Goal: Task Accomplishment & Management: Complete application form

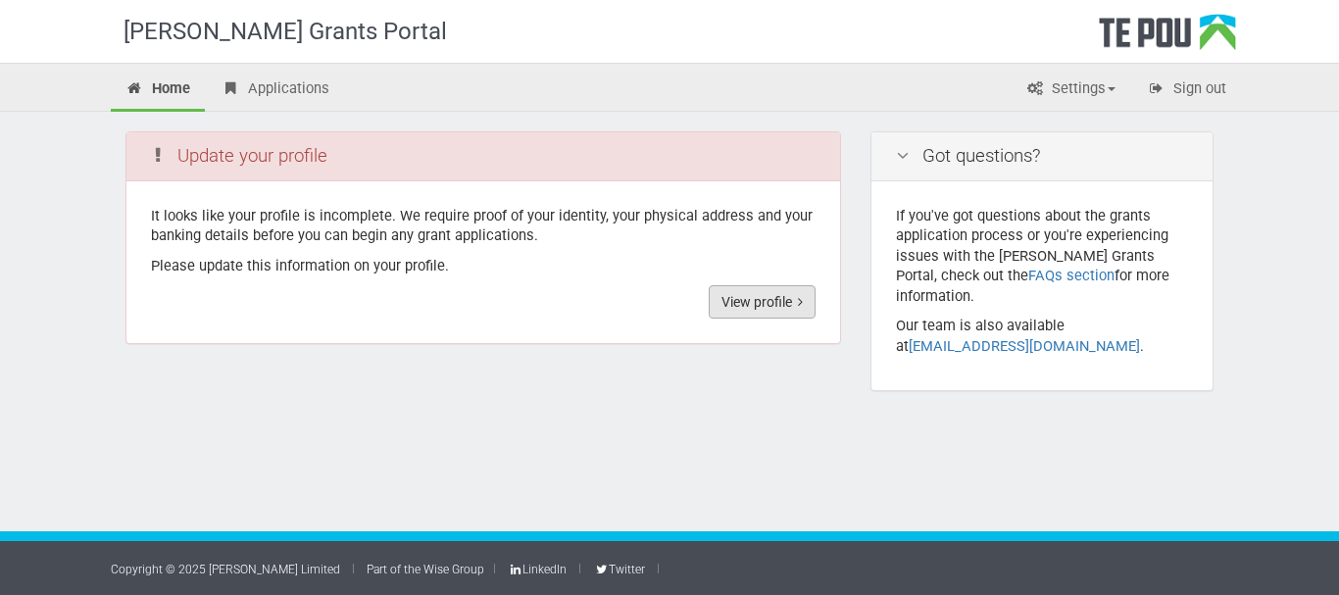
click at [773, 300] on link "View profile" at bounding box center [761, 301] width 107 height 33
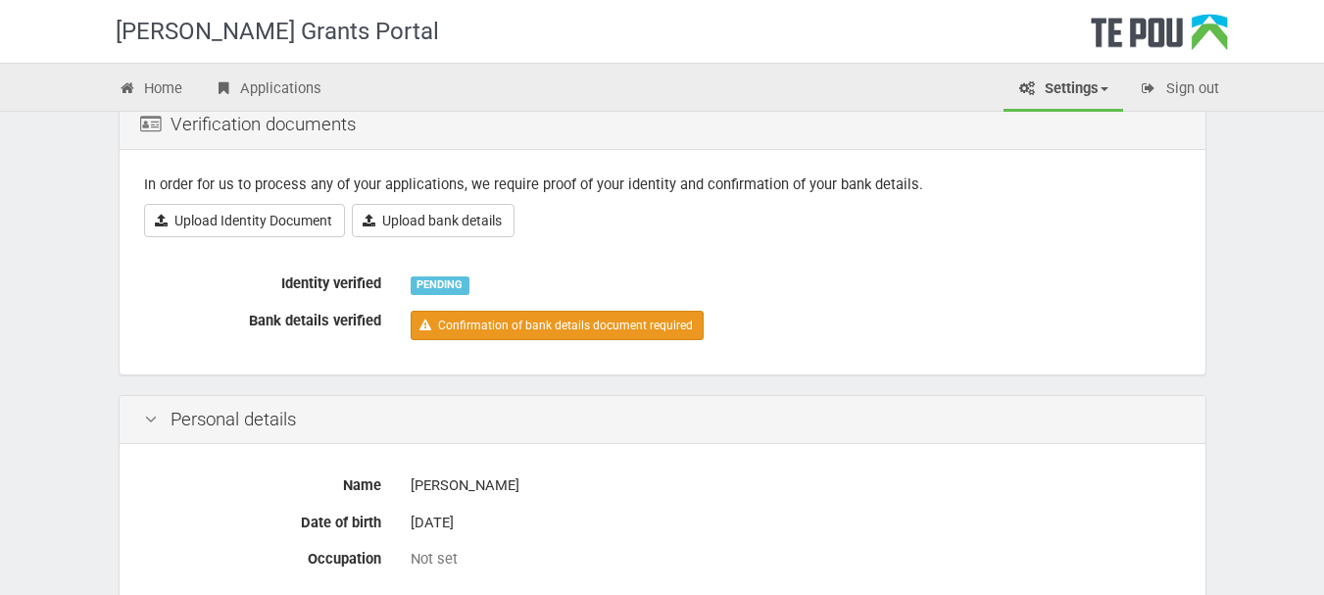
scroll to position [135, 0]
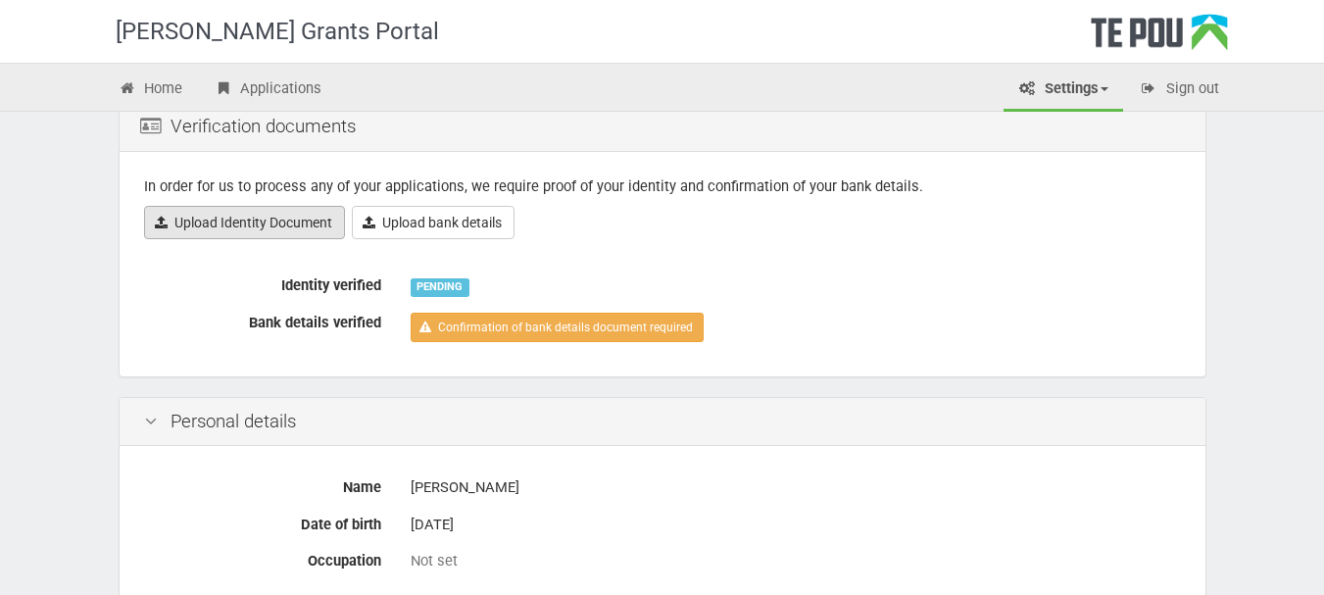
click at [303, 222] on link "Upload Identity Document" at bounding box center [244, 222] width 201 height 33
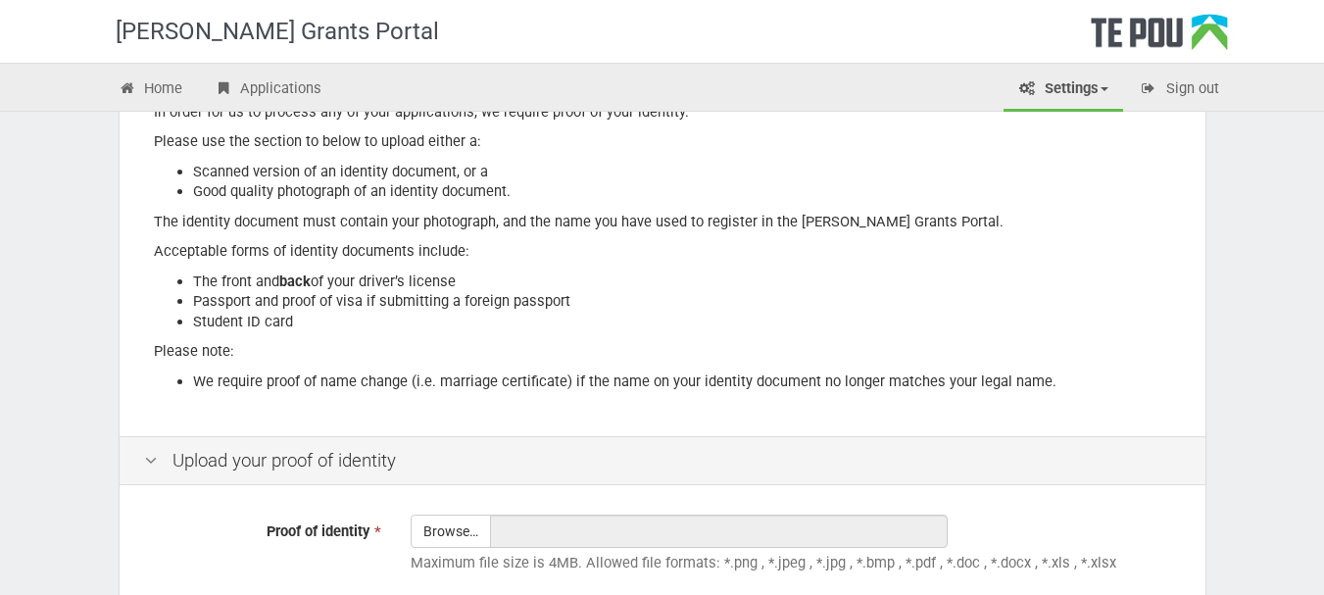
scroll to position [275, 0]
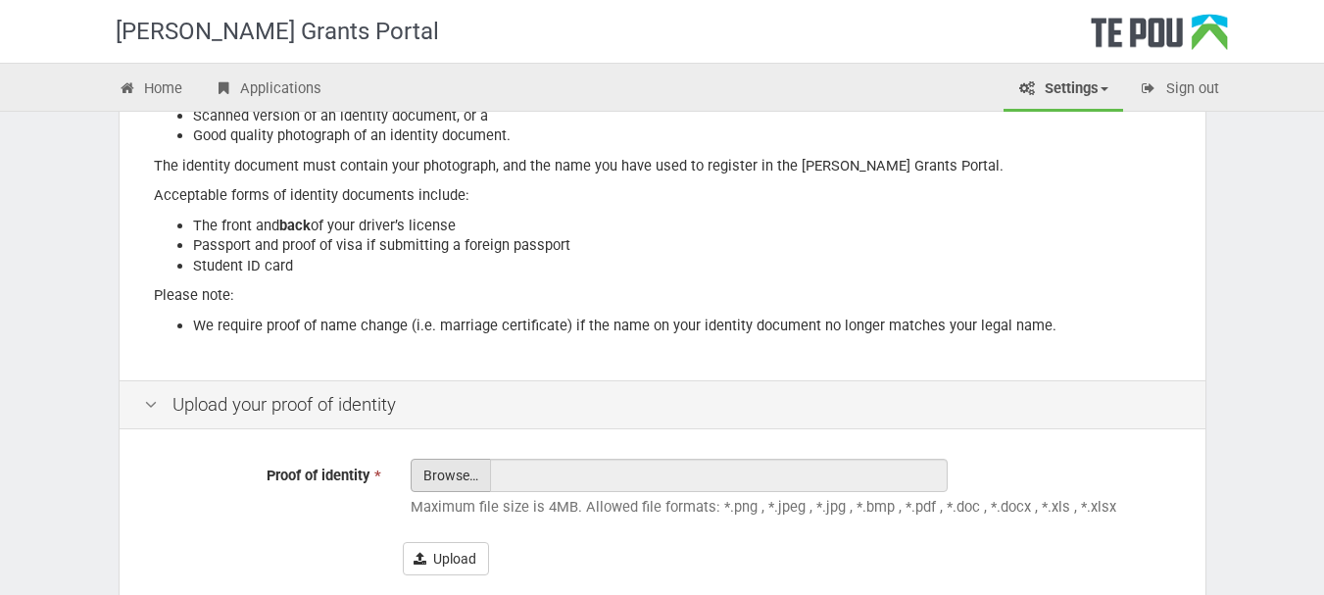
click at [460, 473] on input "Proof of identity *" at bounding box center [451, 530] width 78 height 140
type input "C:\fakepath\Drivers licence front.jpg"
type input "Drivers licence front.jpg"
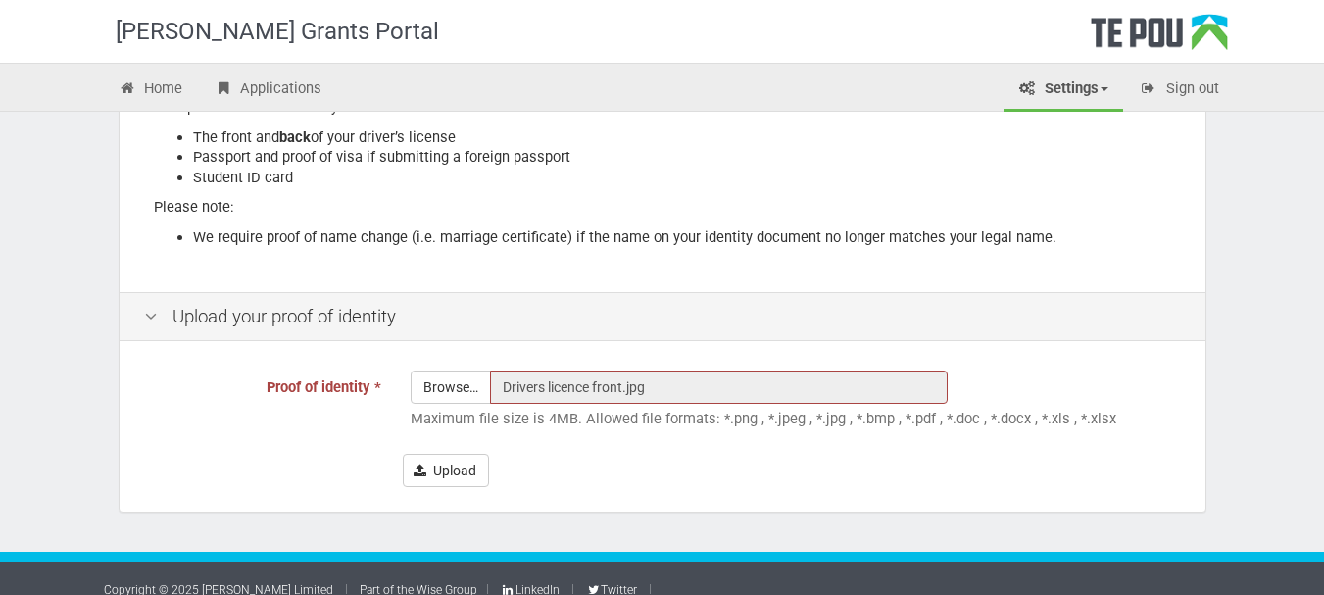
scroll to position [367, 0]
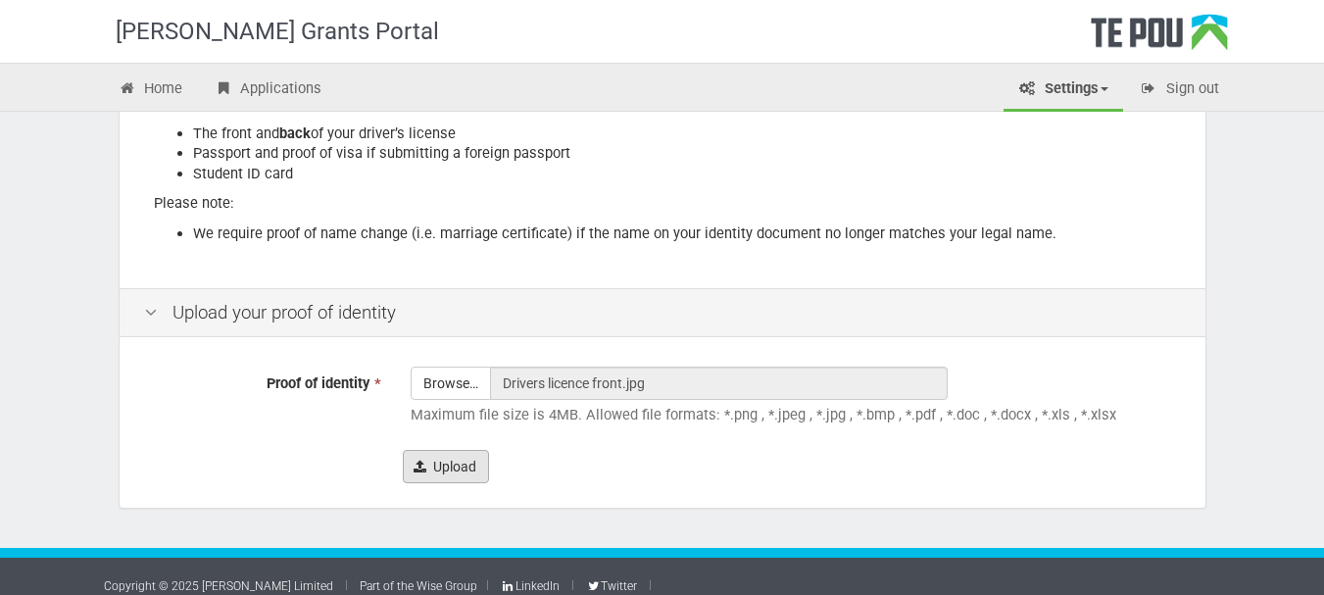
click at [432, 475] on button "Upload" at bounding box center [446, 466] width 86 height 33
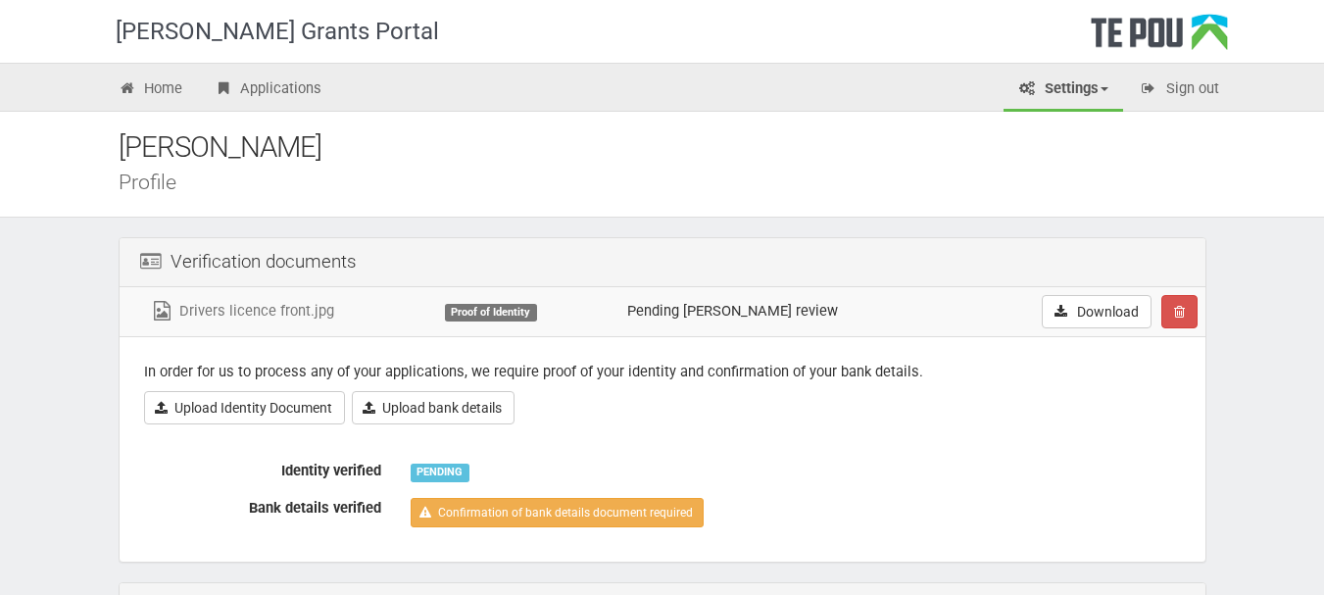
scroll to position [105, 0]
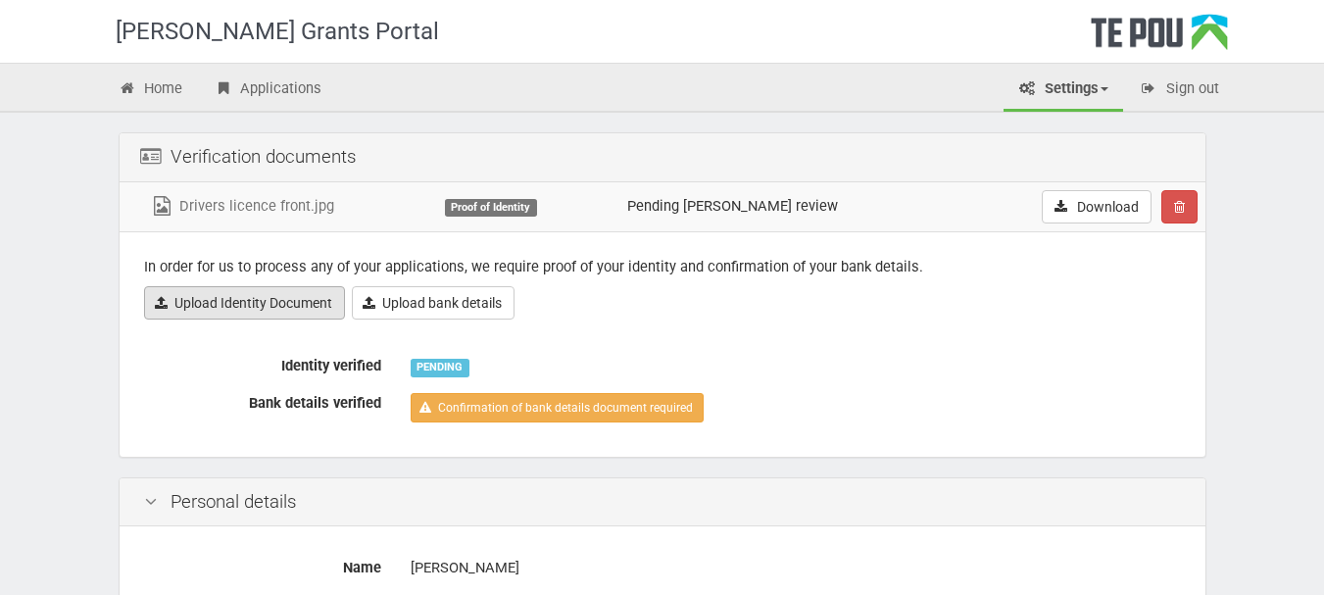
click at [313, 309] on link "Upload Identity Document" at bounding box center [244, 302] width 201 height 33
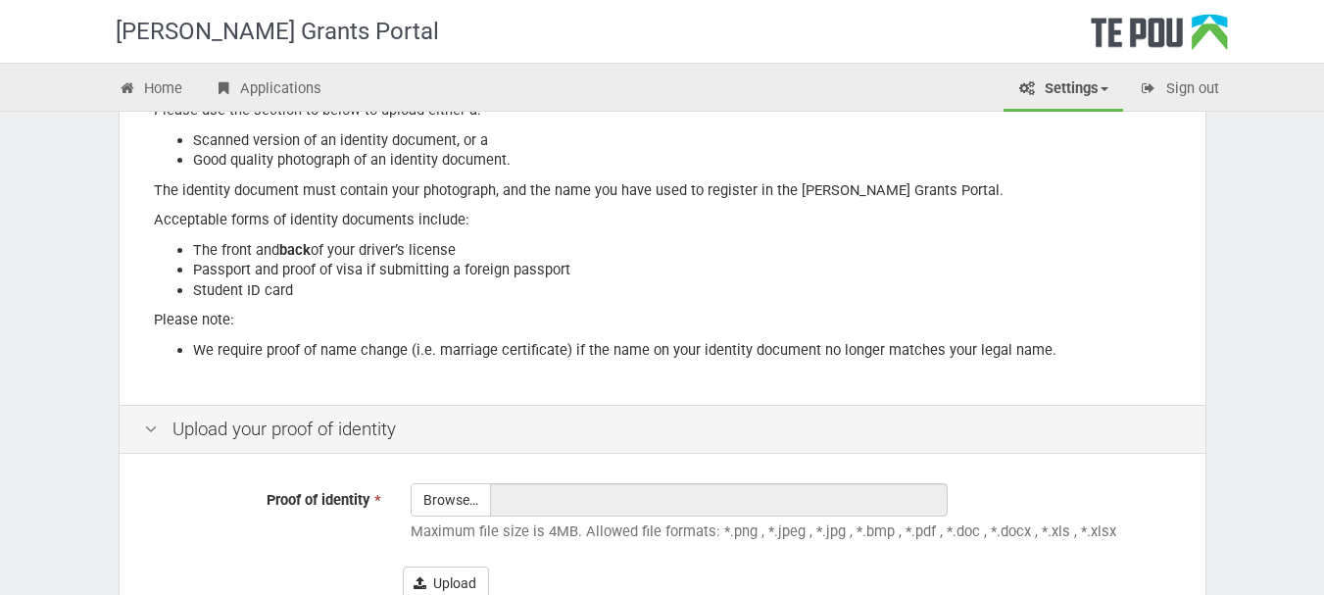
scroll to position [257, 0]
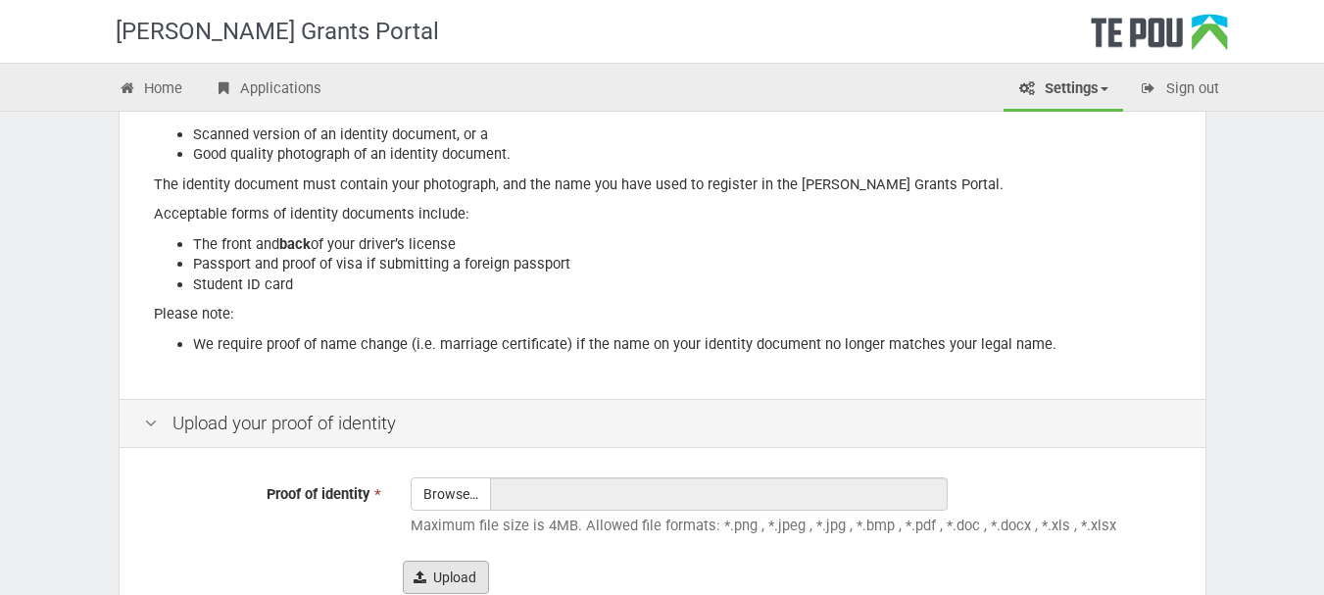
drag, startPoint x: 436, startPoint y: 500, endPoint x: 462, endPoint y: 588, distance: 91.8
click at [462, 588] on form "Proof of identity * Browse… Maximum file size is 4MB. Allowed file formats: *.p…" at bounding box center [662, 535] width 1037 height 117
click at [462, 588] on button "Upload" at bounding box center [446, 576] width 86 height 33
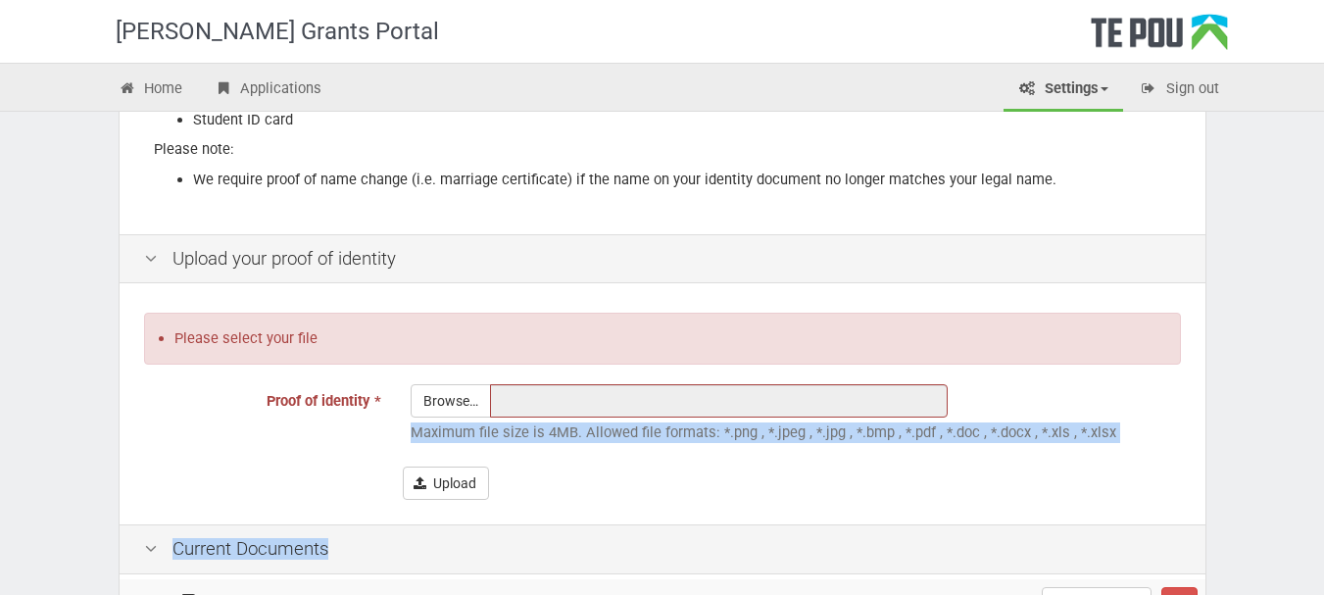
click at [462, 588] on div "Proof of Identity In order for us to process any of your applications, we requi…" at bounding box center [663, 223] width 1088 height 814
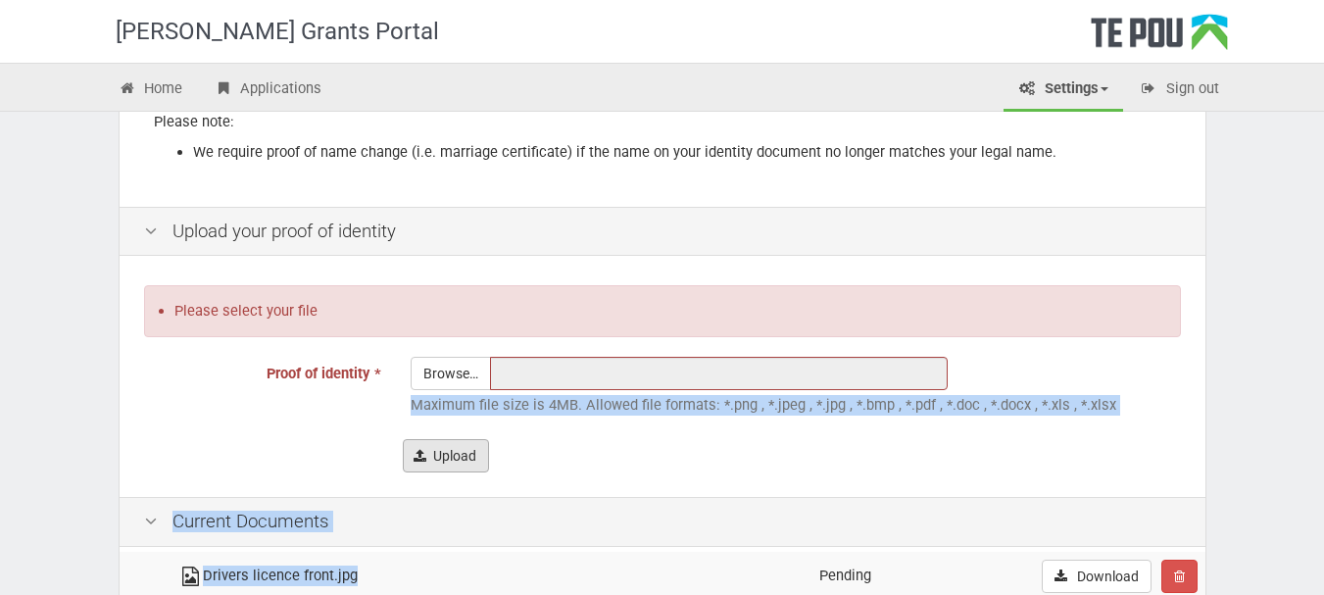
click at [446, 450] on button "Upload" at bounding box center [446, 455] width 86 height 33
click at [459, 449] on button "Upload" at bounding box center [446, 455] width 86 height 33
click at [531, 472] on div "Upload" at bounding box center [792, 455] width 778 height 33
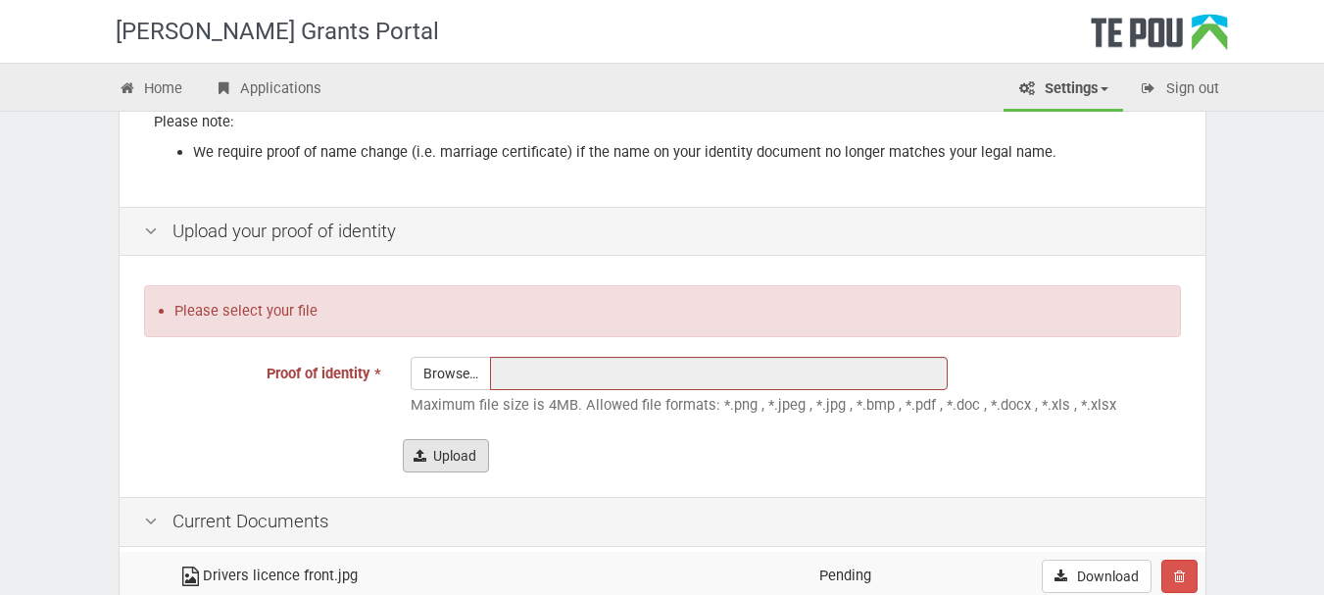
click at [446, 454] on button "Upload" at bounding box center [446, 455] width 86 height 33
click at [475, 370] on input "Proof of identity *" at bounding box center [451, 428] width 78 height 140
type input "C:\fakepath\Drivers licence back.jpg"
type input "Drivers licence back.jpg"
click at [473, 457] on button "Upload" at bounding box center [446, 455] width 86 height 33
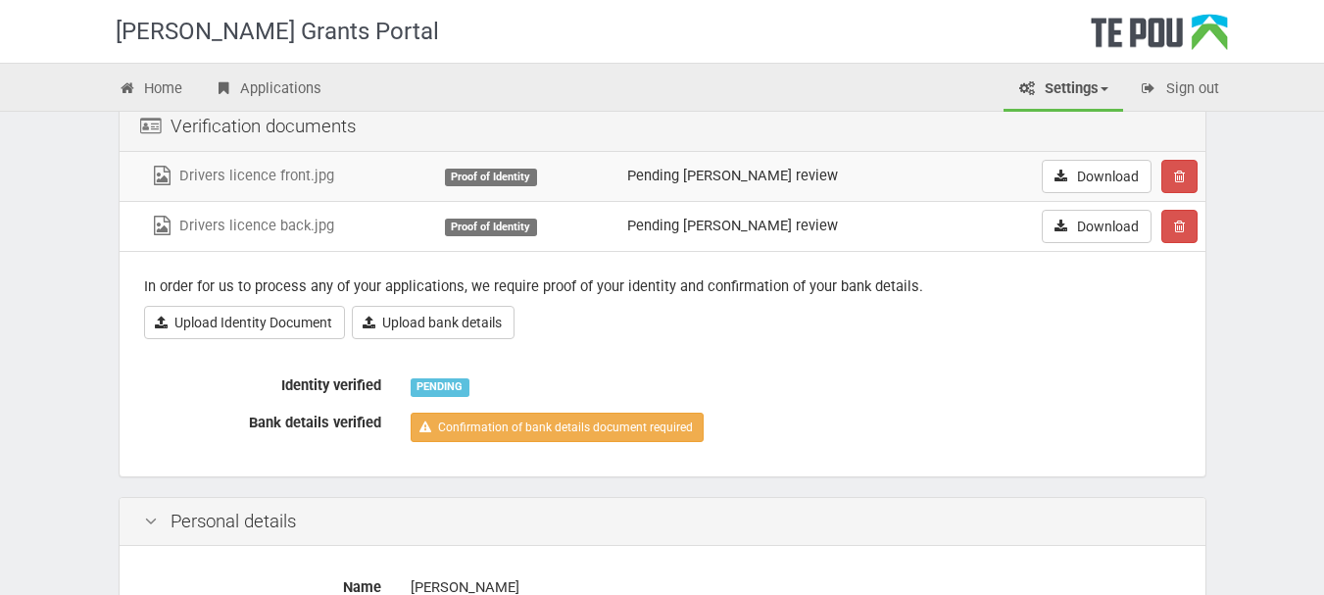
scroll to position [117, 0]
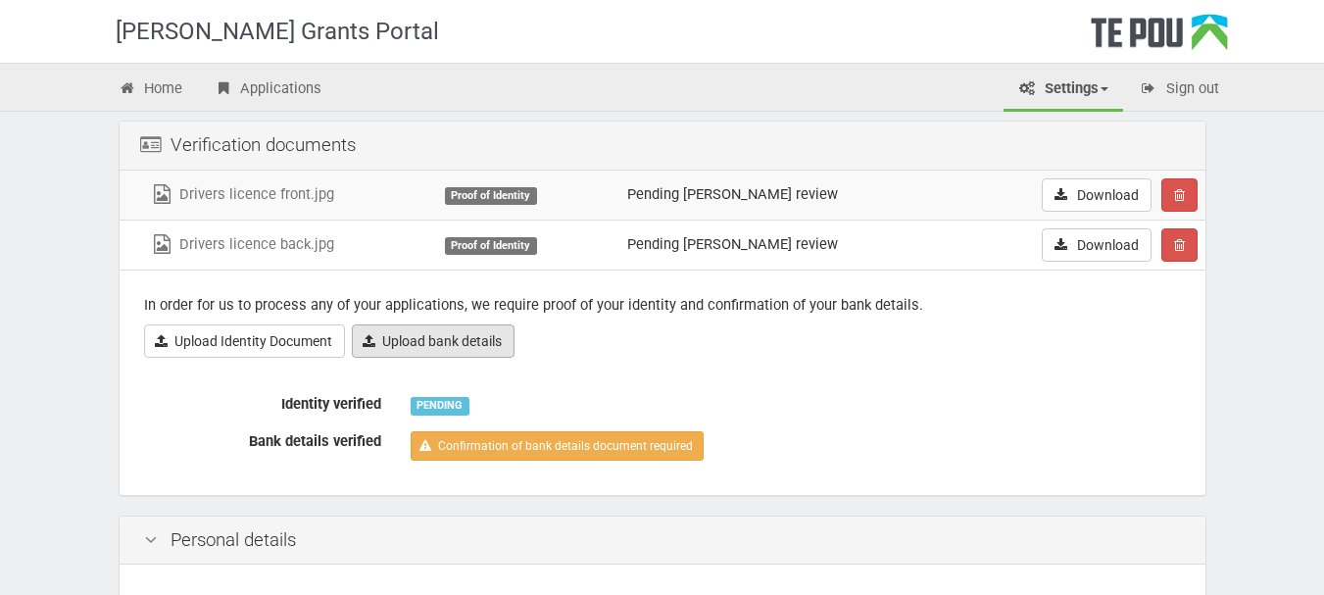
click at [434, 352] on link "Upload bank details" at bounding box center [433, 340] width 163 height 33
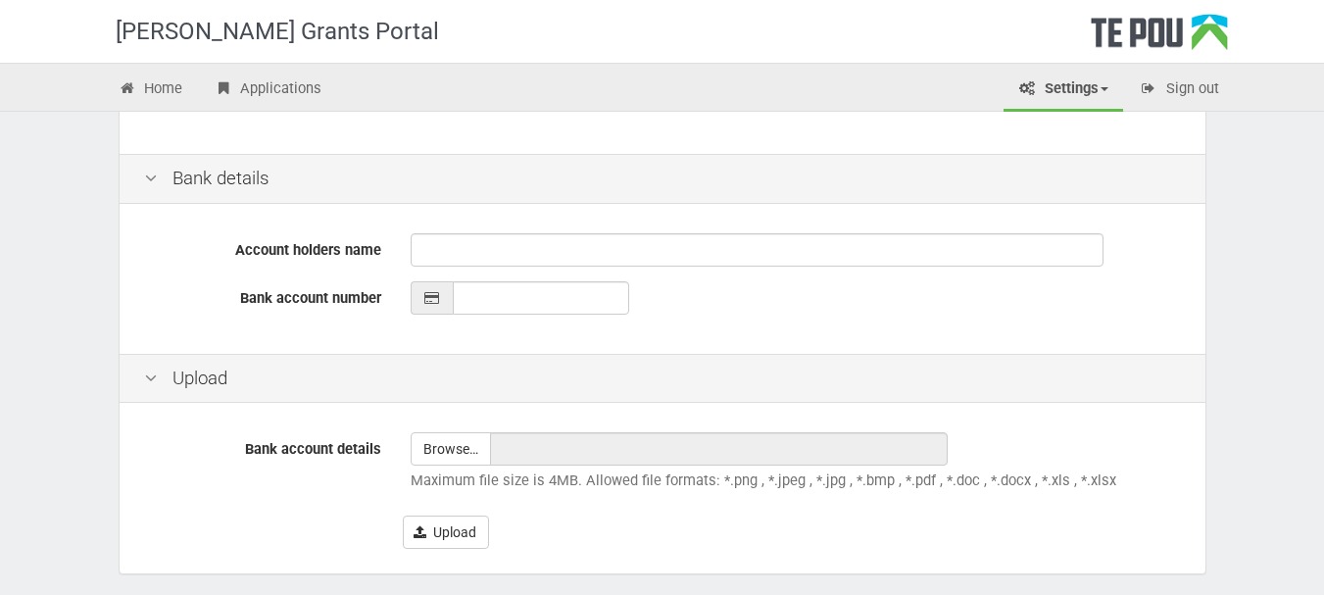
scroll to position [460, 0]
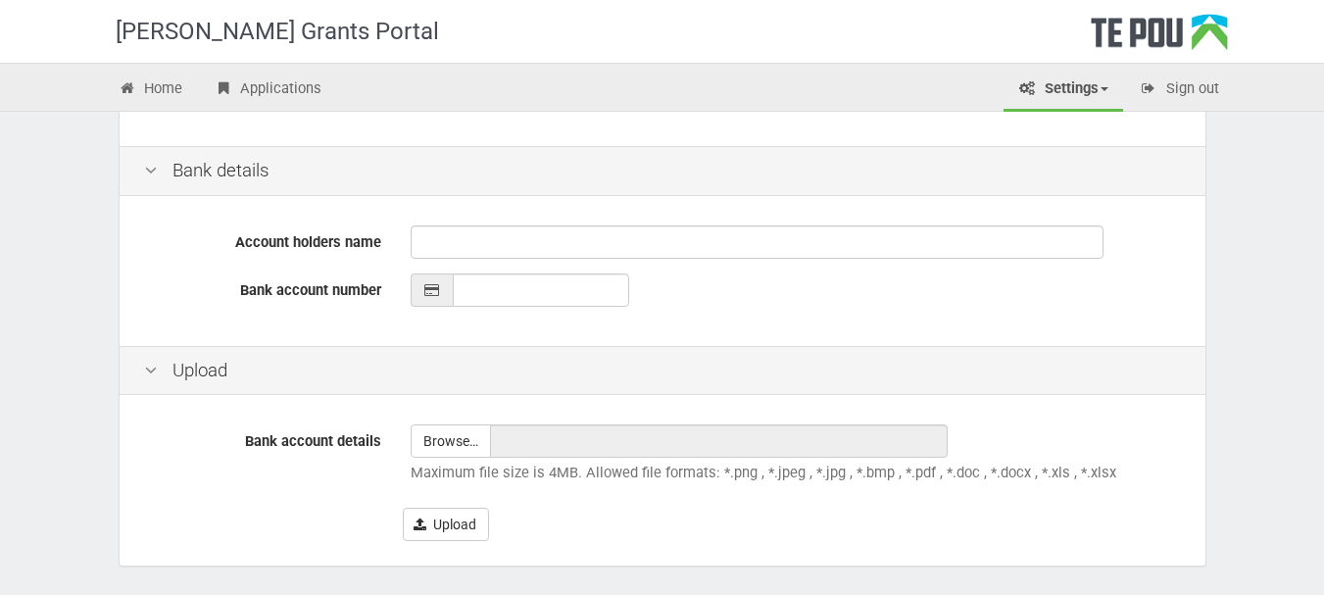
click at [458, 266] on div "Account holders name Bank account number" at bounding box center [663, 273] width 1086 height 145
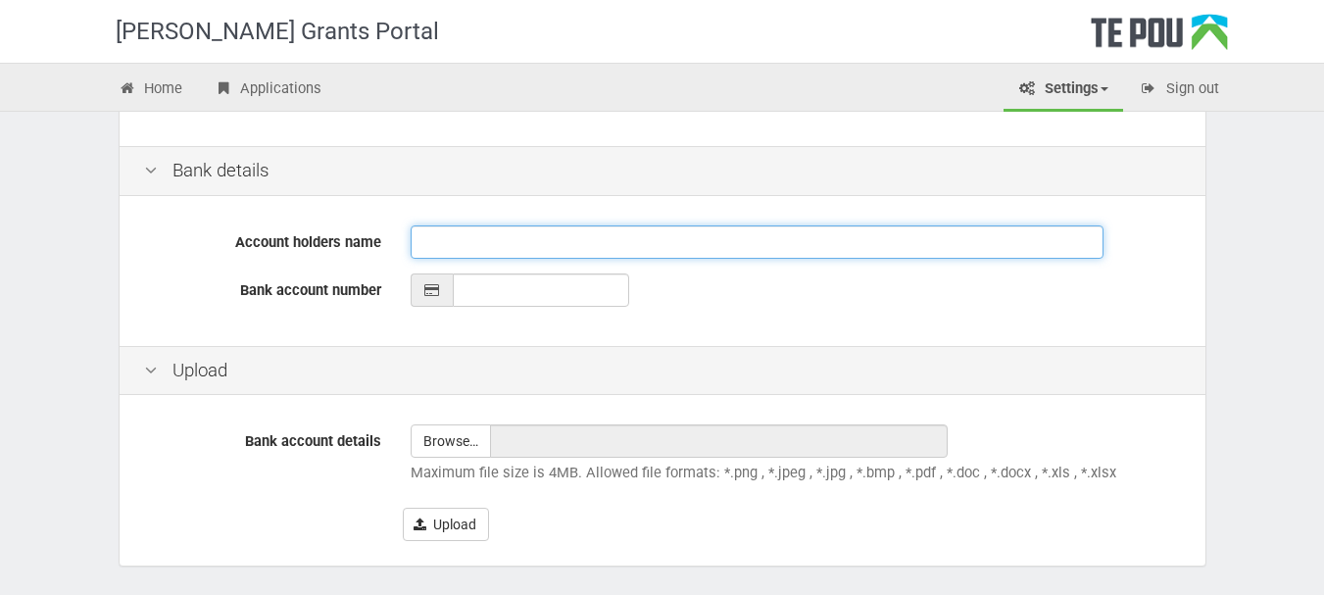
click at [443, 245] on input "Account holders name" at bounding box center [757, 241] width 693 height 33
type input "M G MIDDLEMASS"
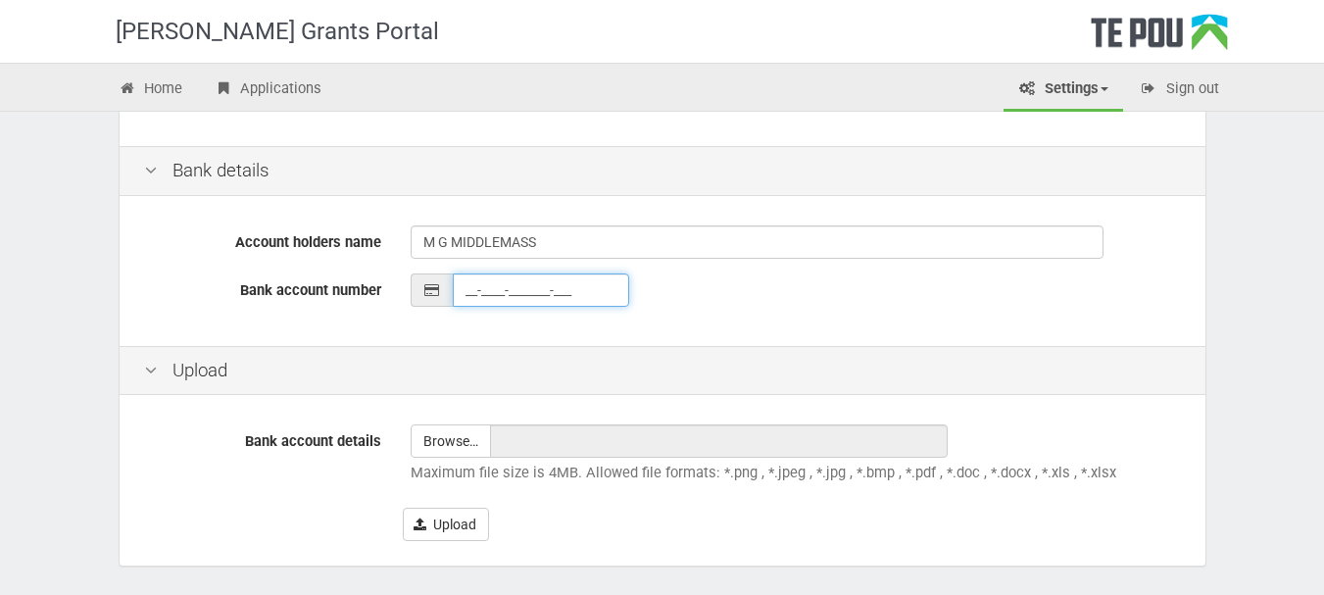
click at [549, 291] on input "__-____-_______-___" at bounding box center [541, 289] width 176 height 33
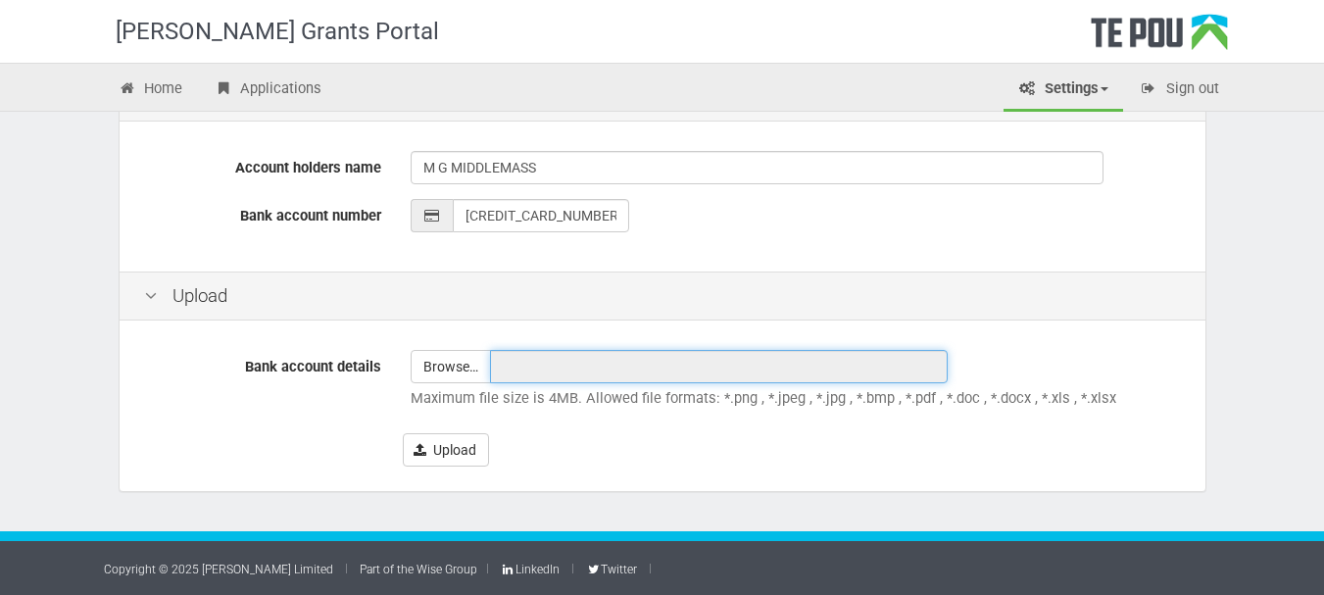
type input "[CREDIT_CARD_NUMBER]"
click at [625, 383] on input "text" at bounding box center [719, 366] width 458 height 33
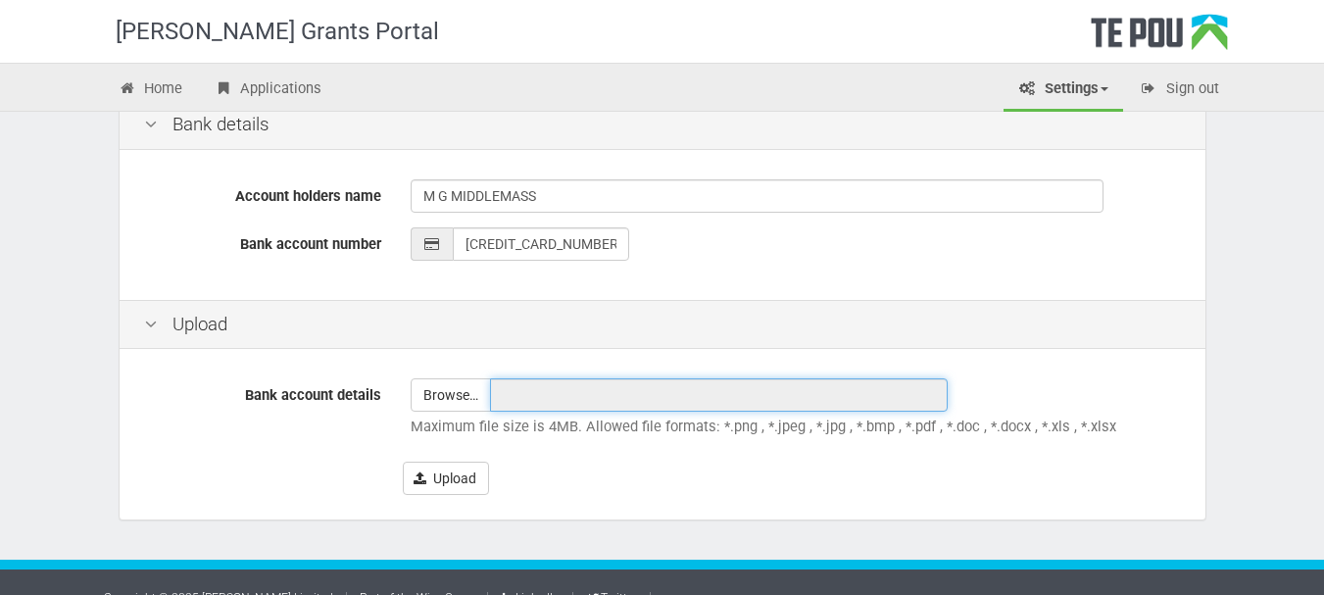
scroll to position [519, 0]
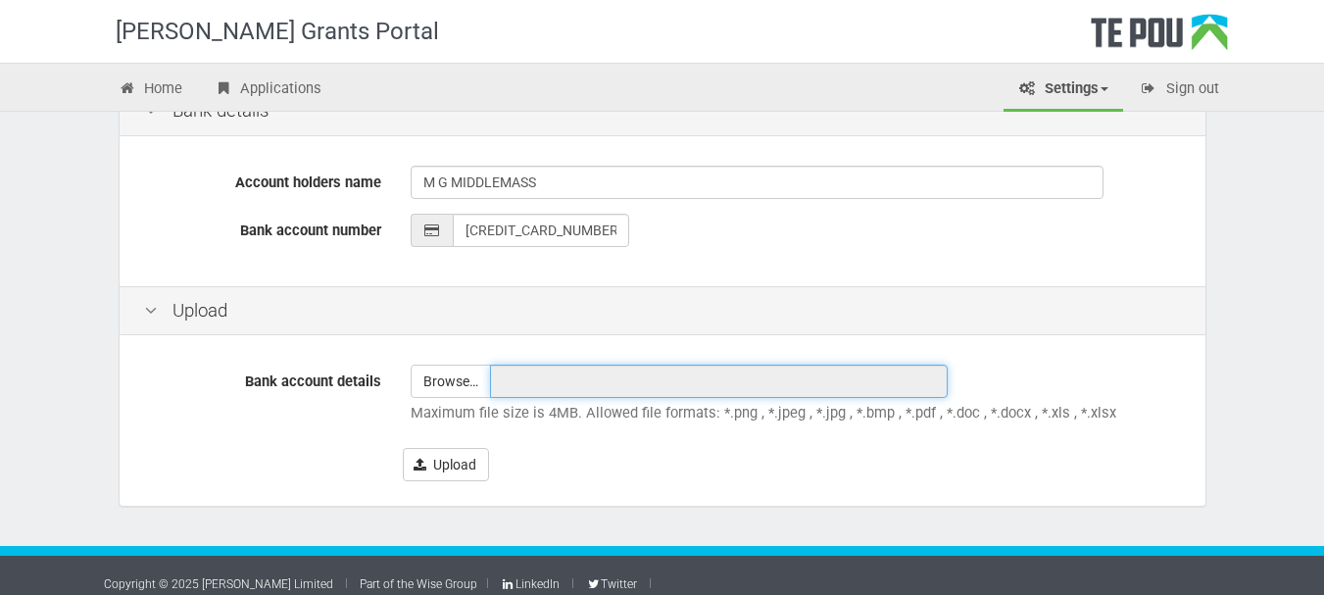
click at [523, 387] on input "text" at bounding box center [719, 381] width 458 height 33
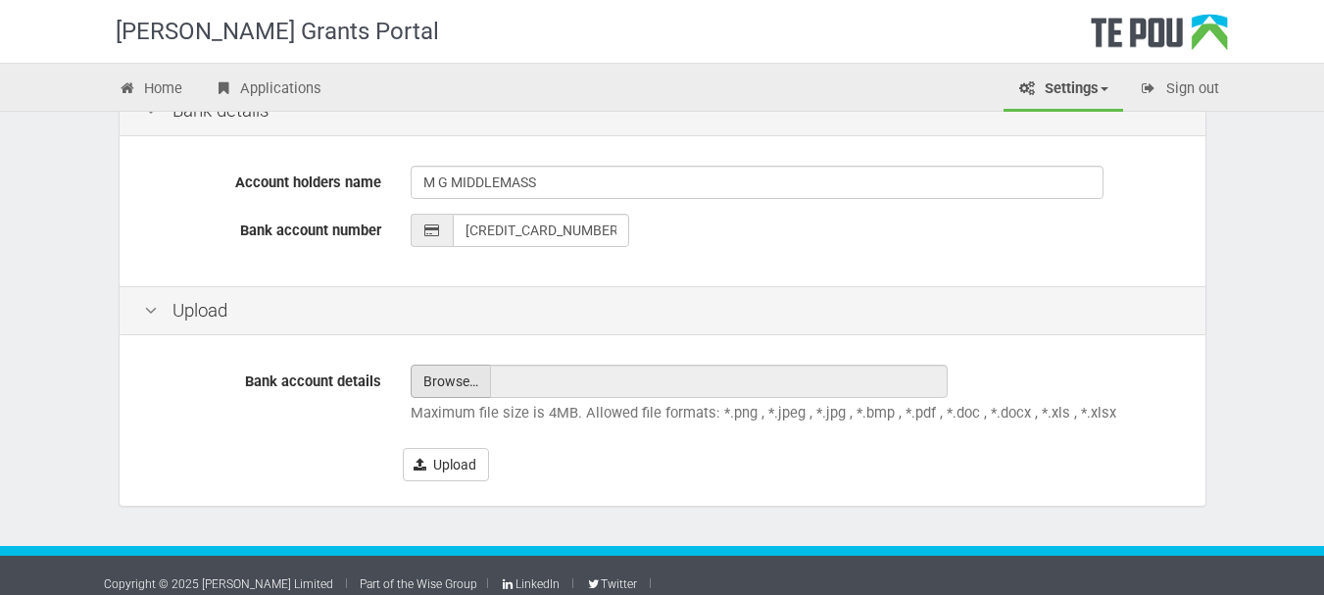
click at [461, 386] on input "file" at bounding box center [451, 380] width 78 height 31
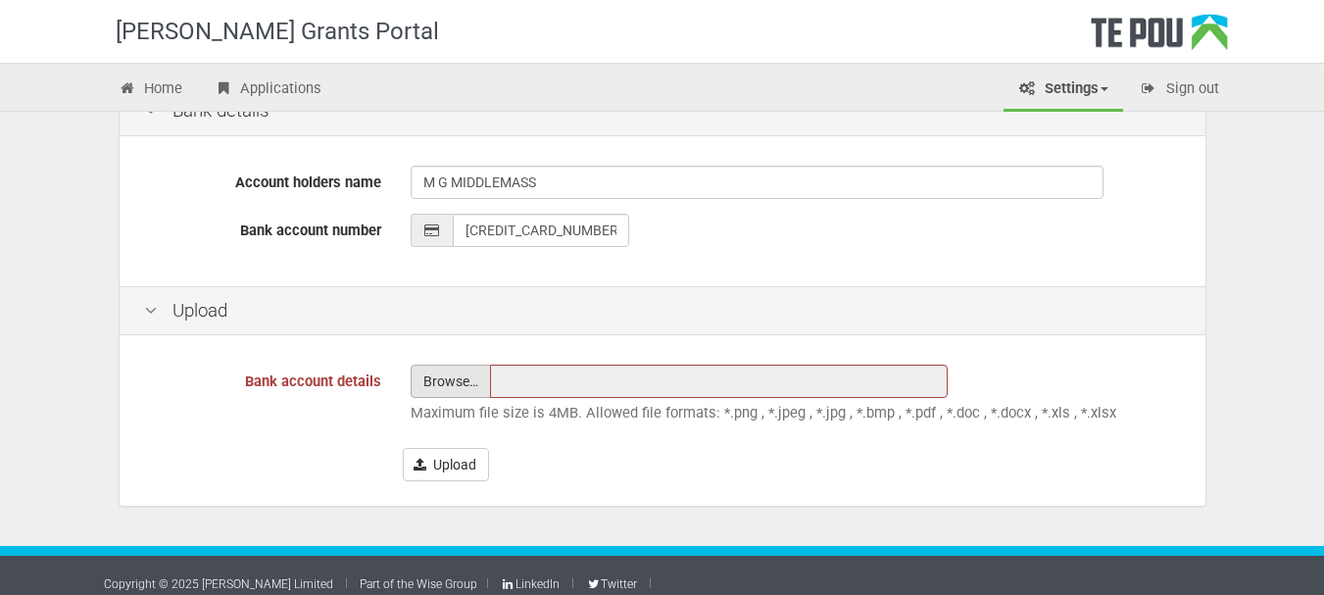
type input "C:\fakepath\StreamlineStatement19Jul250123093002810510050MISSMGMIDDLEMASS (1).p…"
type input "StreamlineStatement19Jul250123093002810510050MISSMGMIDDLEMASS (1).pdf"
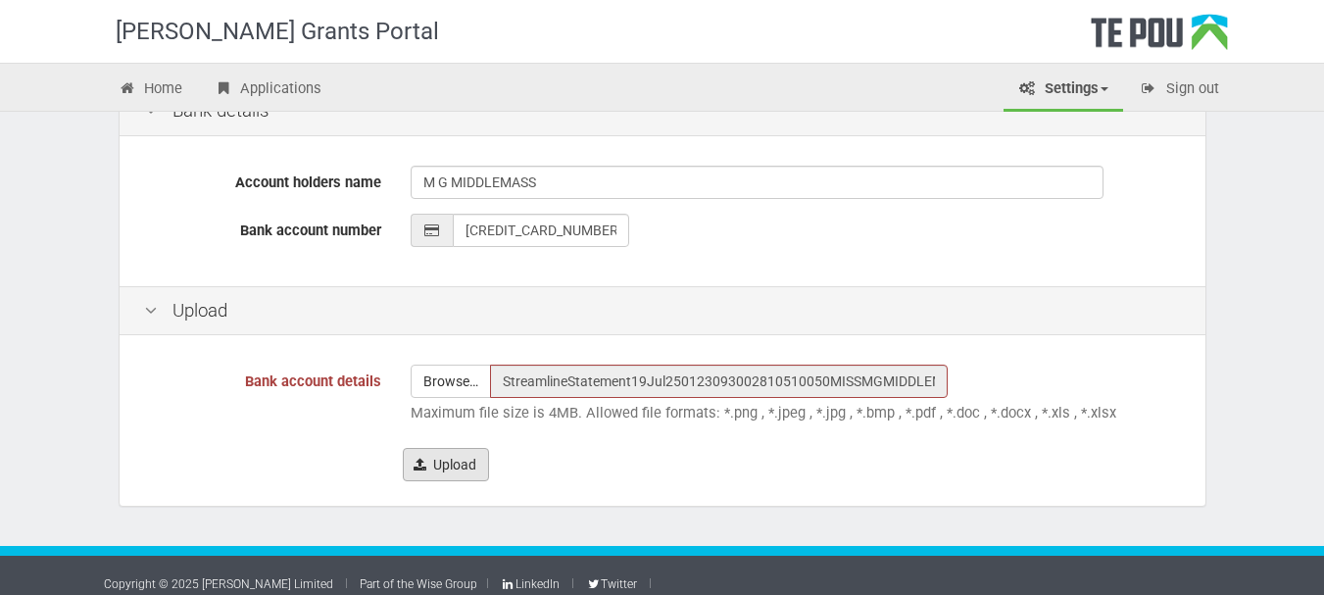
click at [463, 460] on button "Upload" at bounding box center [446, 464] width 86 height 33
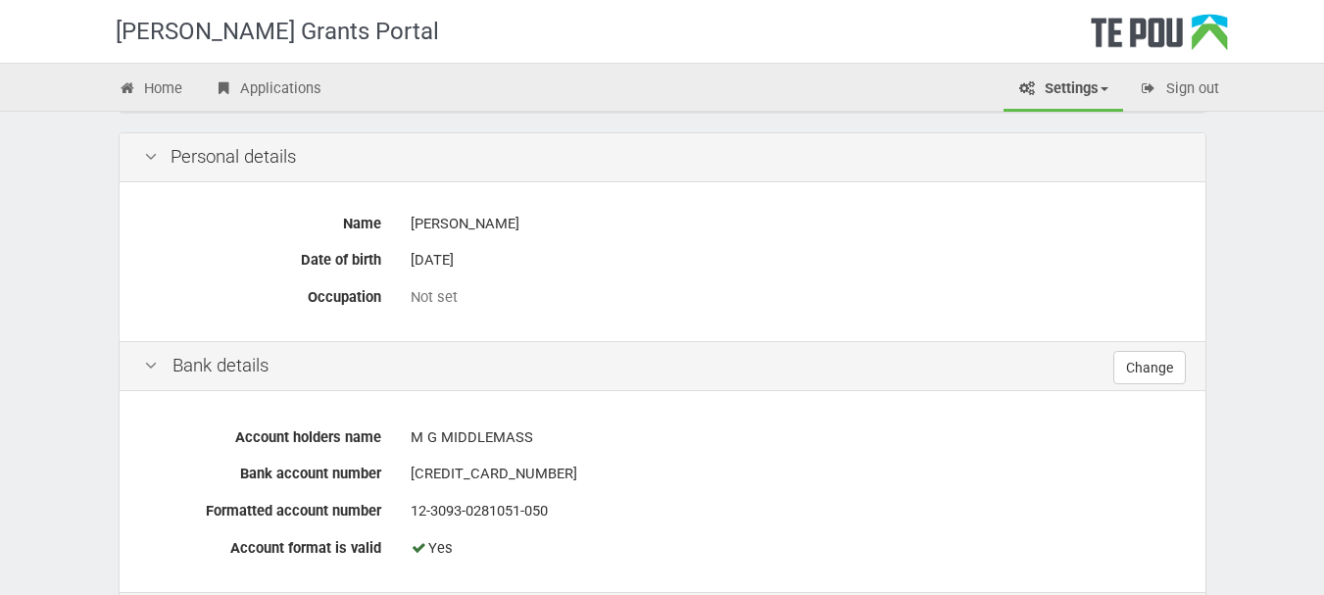
scroll to position [564, 0]
click at [429, 286] on div "Not set" at bounding box center [796, 296] width 770 height 21
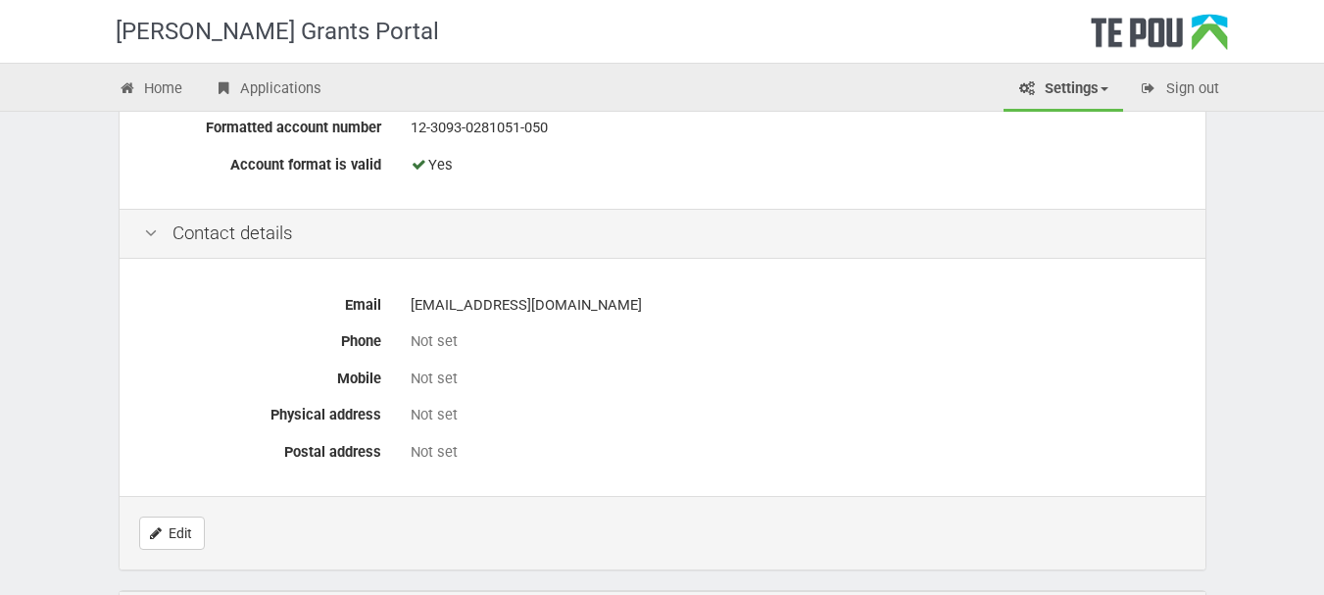
scroll to position [972, 0]
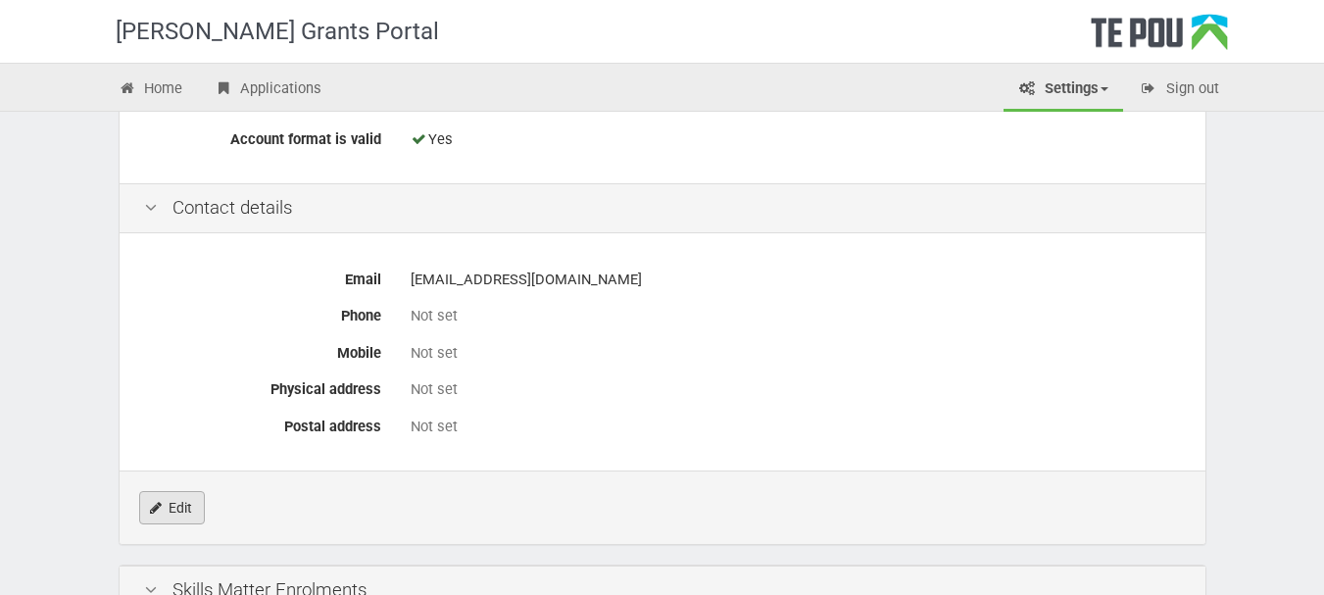
click at [187, 491] on link "Edit" at bounding box center [172, 507] width 66 height 33
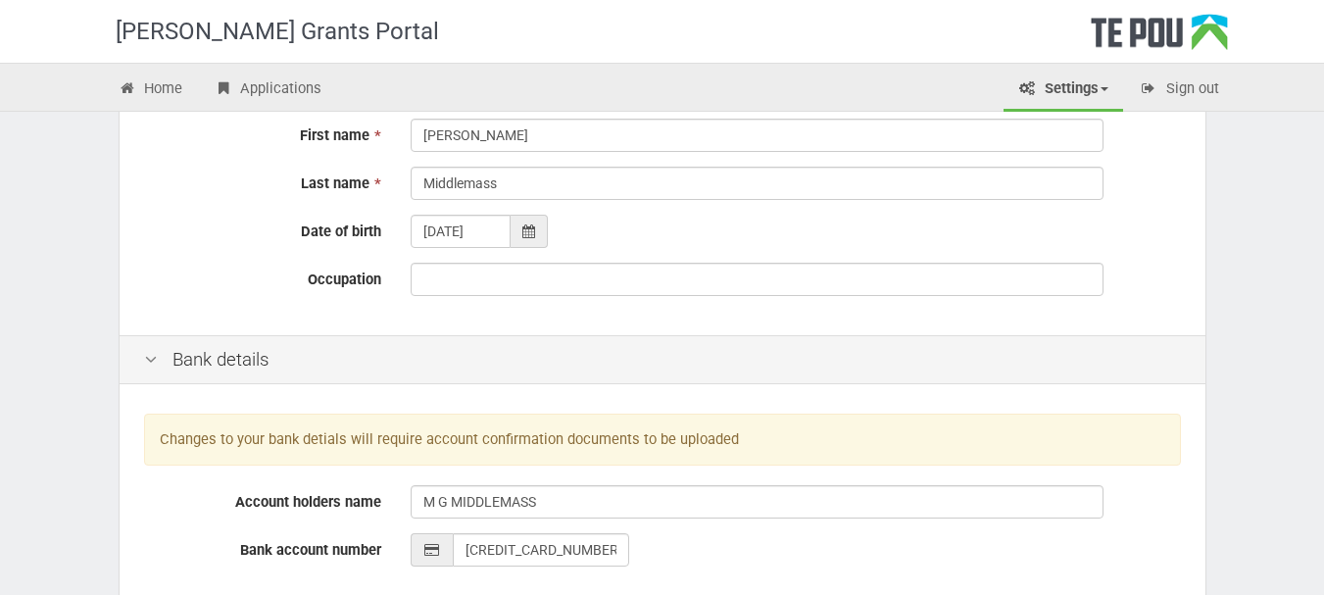
scroll to position [194, 0]
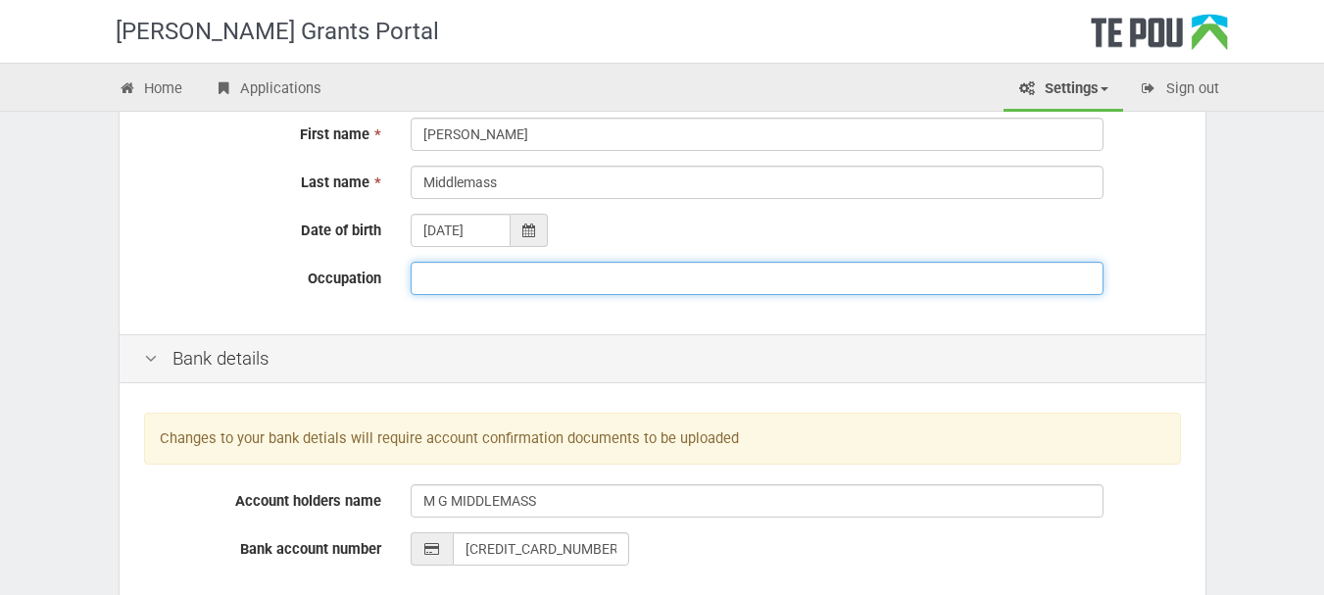
click at [457, 263] on input "Occupation" at bounding box center [757, 278] width 693 height 33
type input "Occupational Therapist"
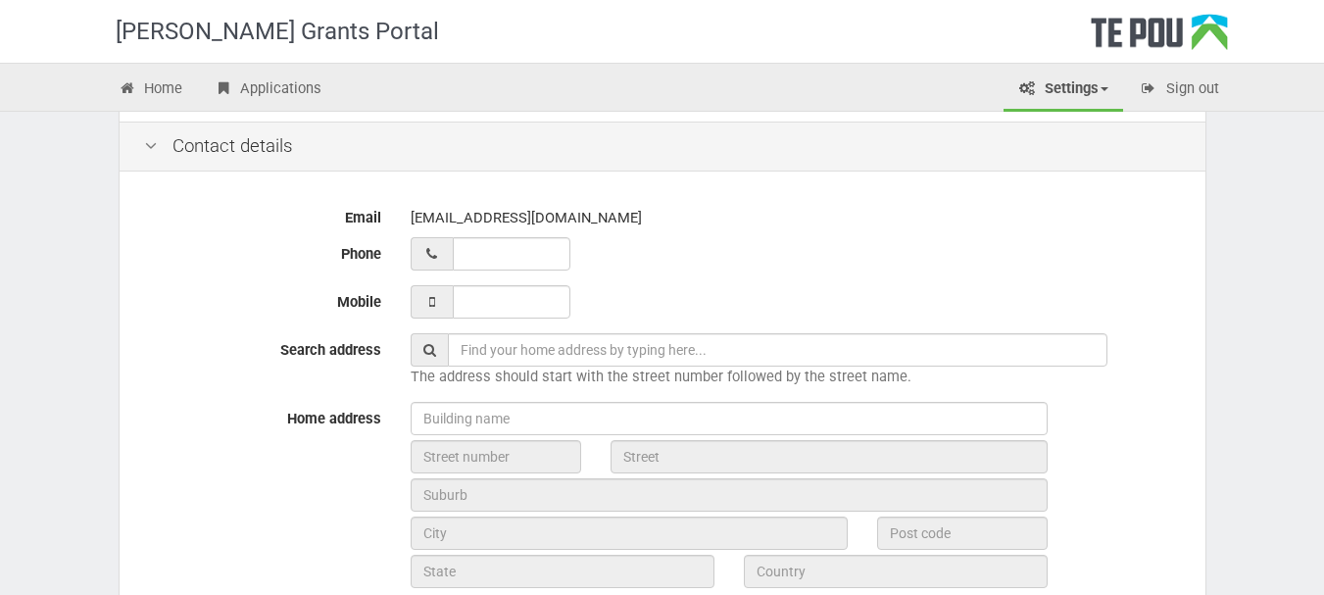
scroll to position [678, 0]
click at [512, 268] on div "Email megan.middlemass@waikatodhb.health.nz Phone Mobile Search address The add…" at bounding box center [663, 484] width 1086 height 619
click at [512, 260] on input "__ ___ ______" at bounding box center [512, 252] width 118 height 33
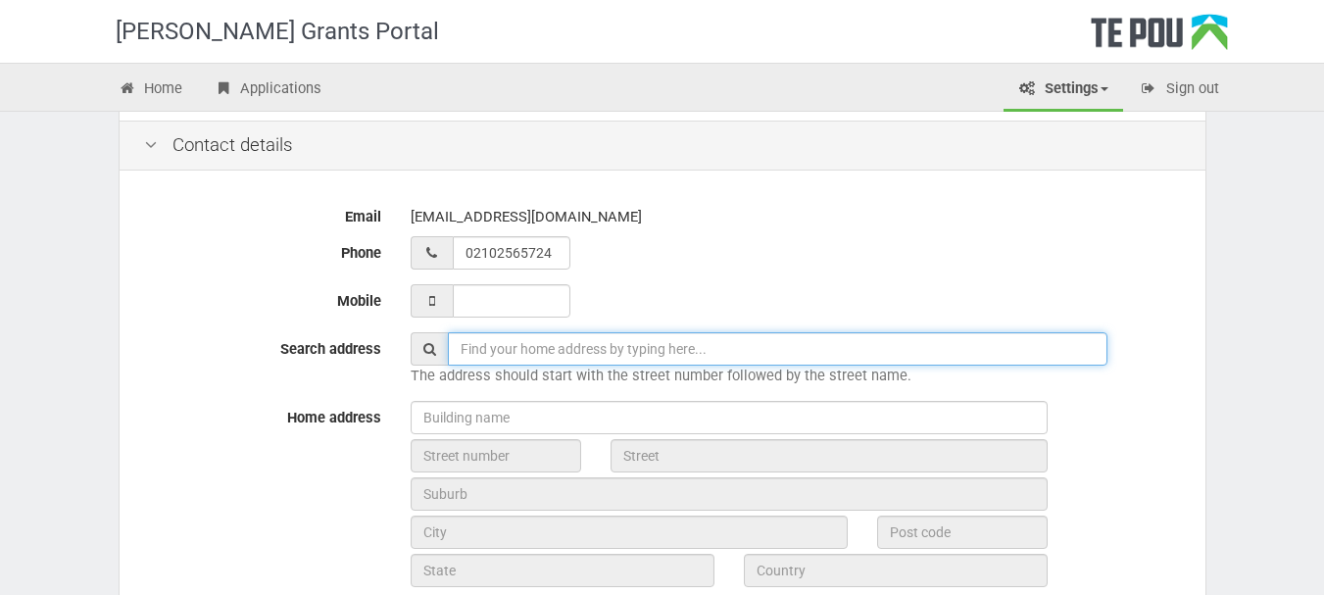
type input "02 102 565724"
type input "1475 Whangarei Heads Road, Parua Bay, New Zealand"
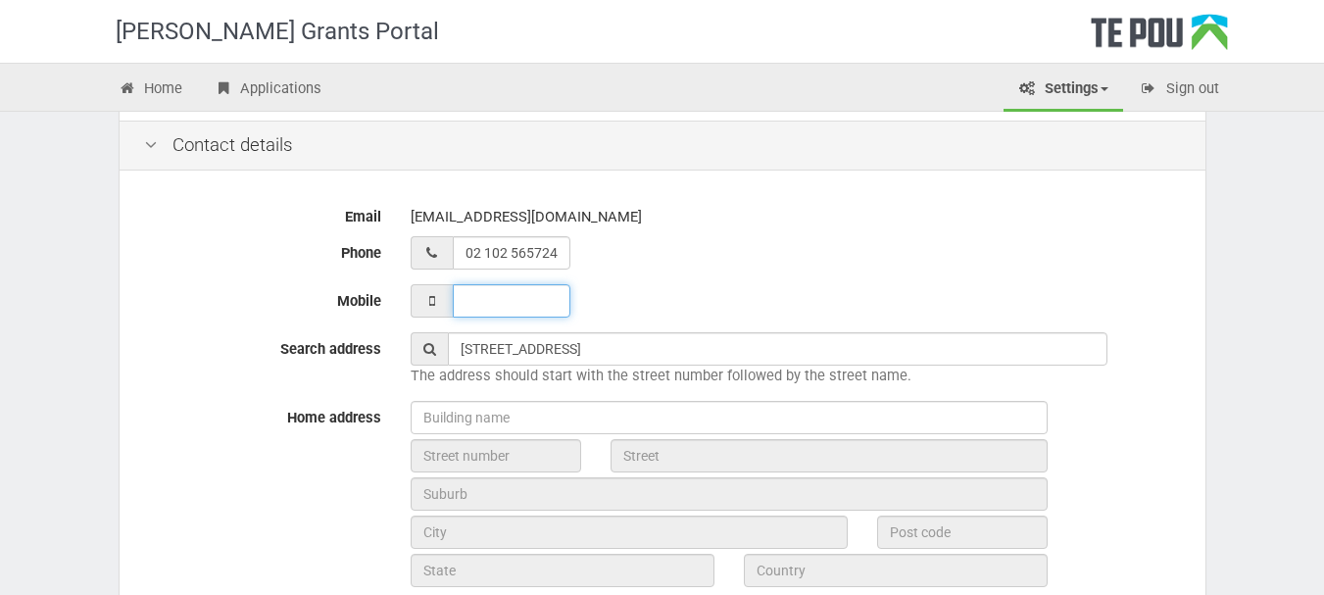
click at [525, 299] on input "Mobile" at bounding box center [512, 300] width 118 height 33
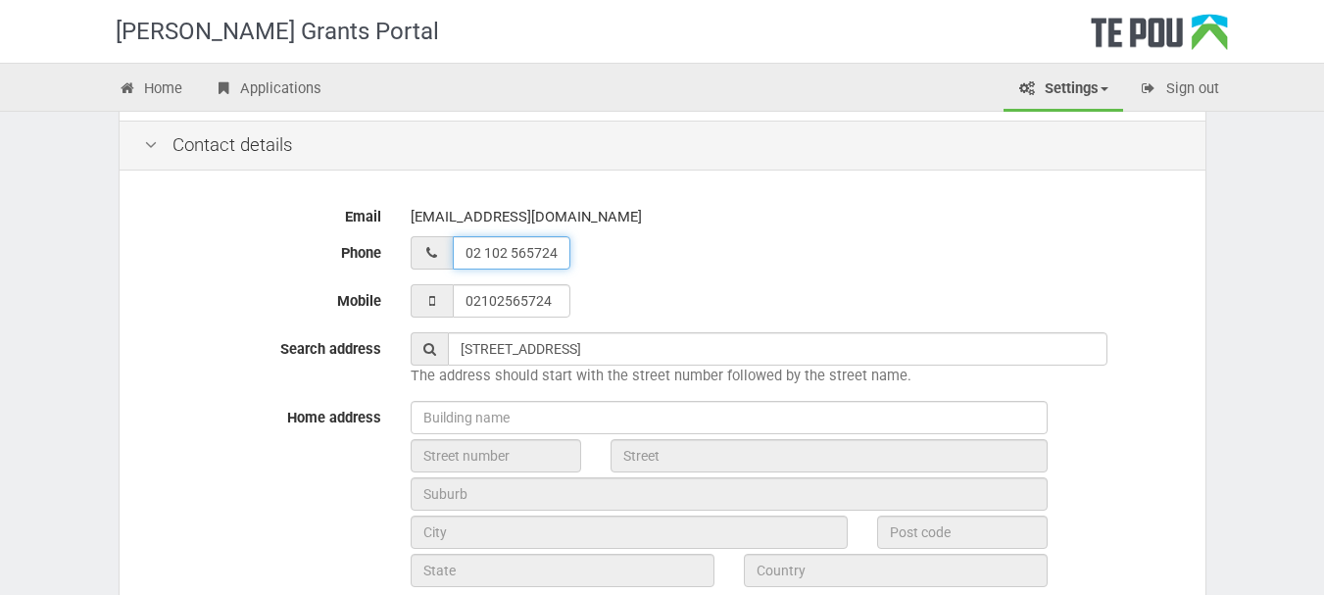
type input "021 025 65724"
type input "02 102 565724"
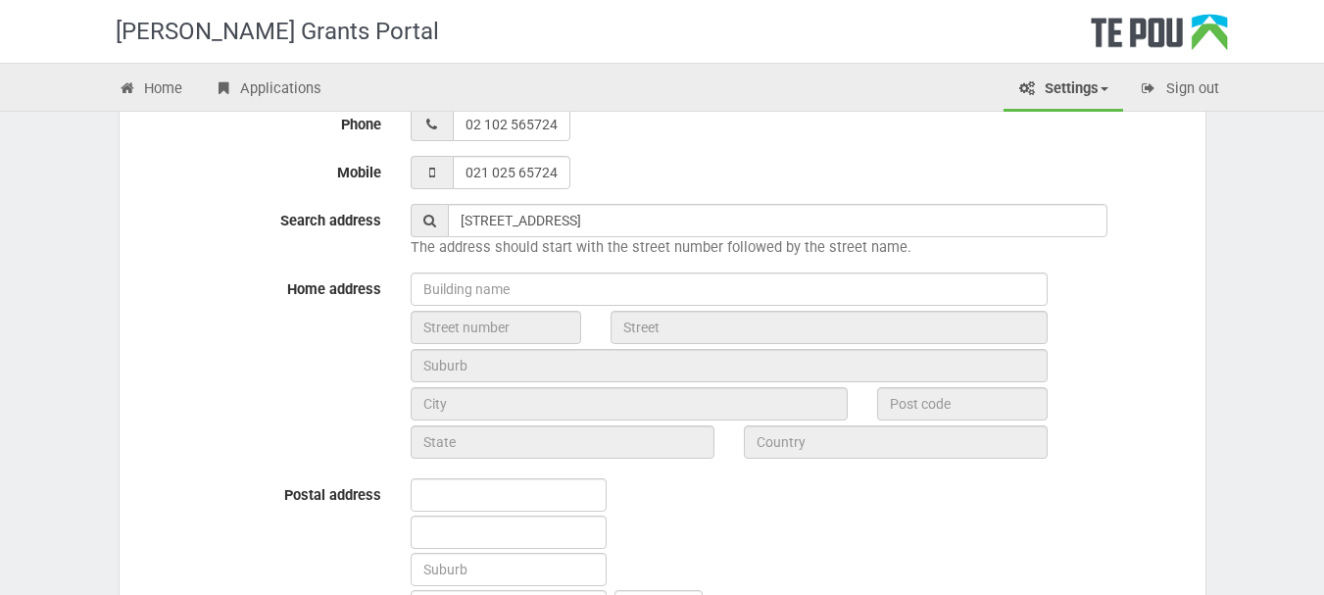
click at [420, 222] on span at bounding box center [429, 220] width 37 height 33
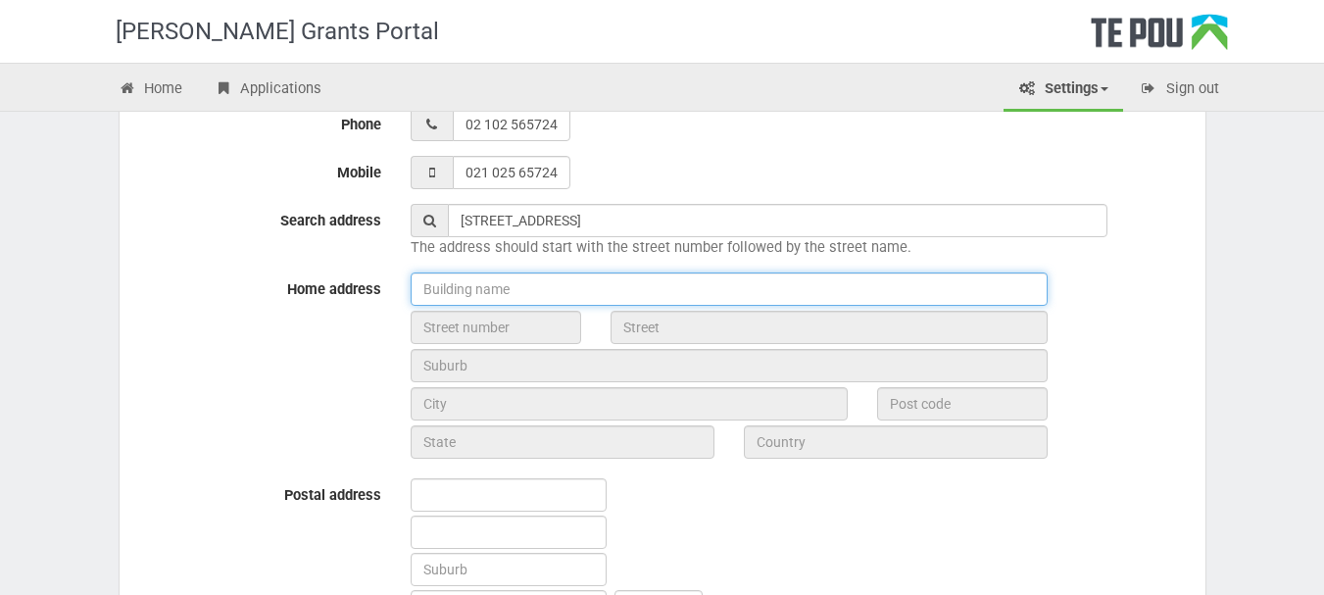
click at [461, 294] on input "text" at bounding box center [729, 288] width 637 height 33
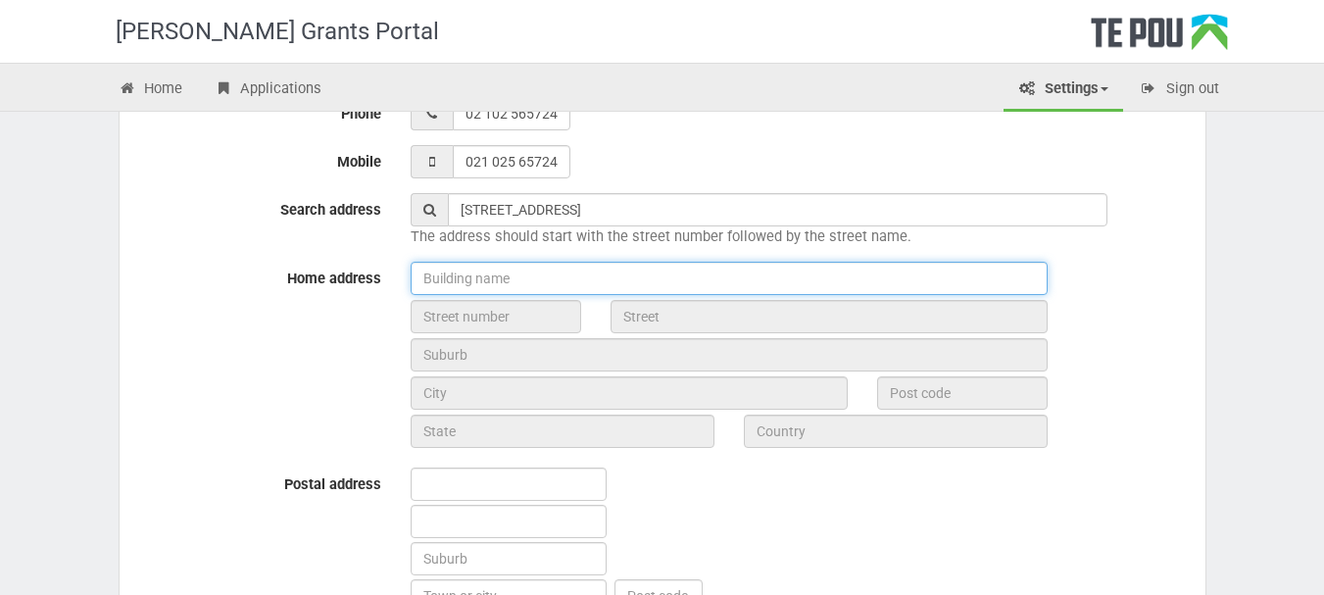
scroll to position [818, 0]
type input "1475 Whangarei Heads Road"
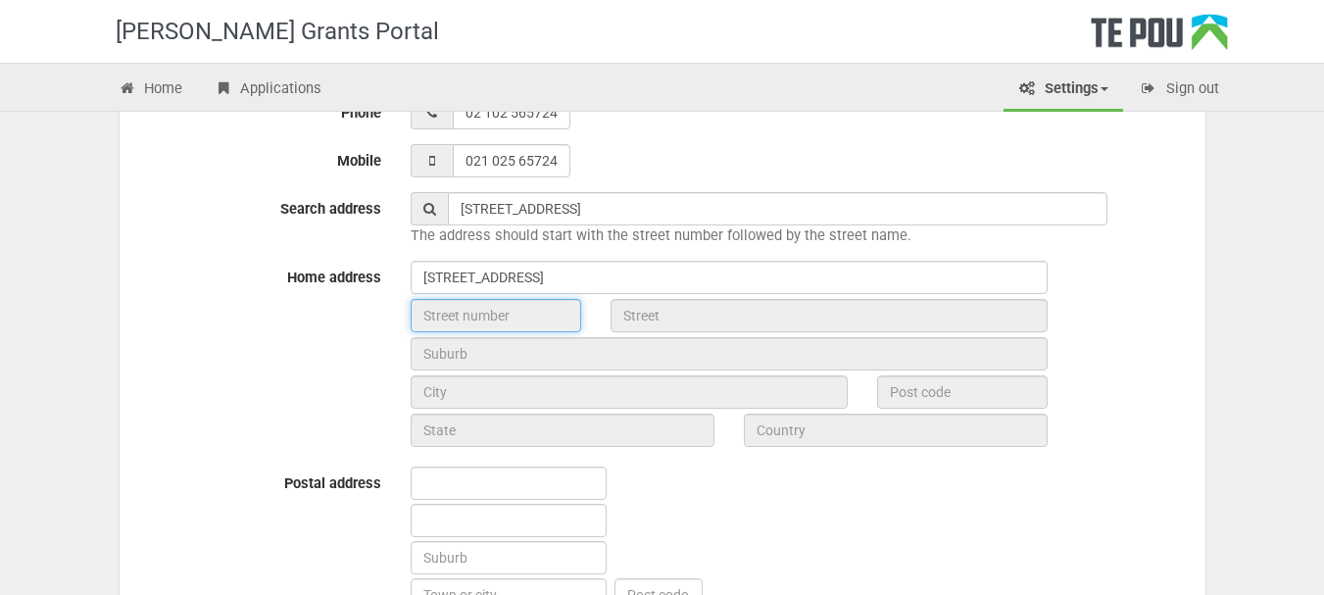
click at [486, 323] on input "text" at bounding box center [496, 315] width 171 height 33
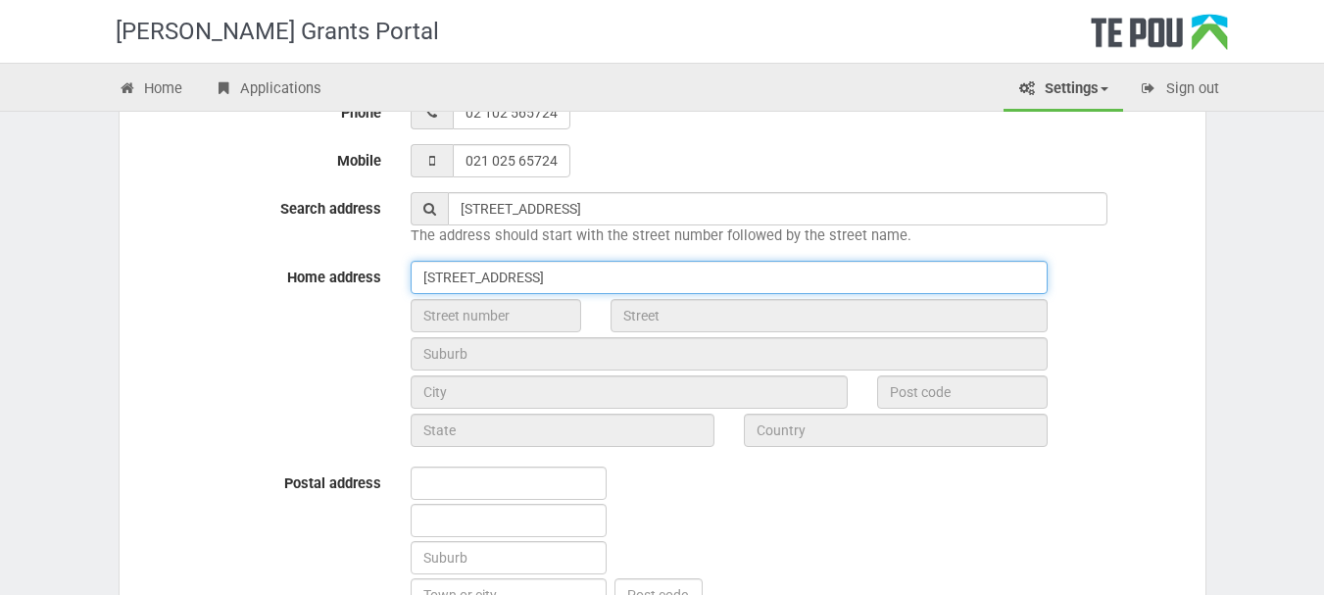
drag, startPoint x: 633, startPoint y: 277, endPoint x: 394, endPoint y: 283, distance: 239.2
click at [394, 283] on div "Home address 1475 Whangarei Heads Road" at bounding box center [662, 356] width 1066 height 191
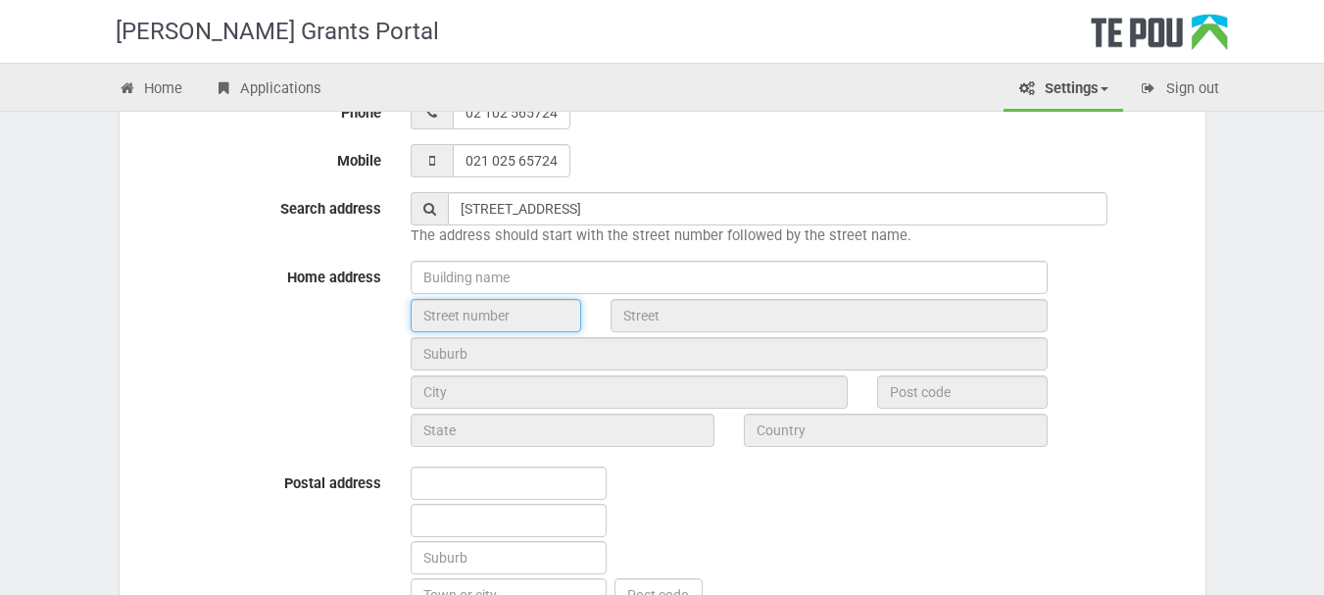
click at [429, 305] on input "text" at bounding box center [496, 315] width 171 height 33
click at [441, 319] on input "text" at bounding box center [496, 315] width 171 height 33
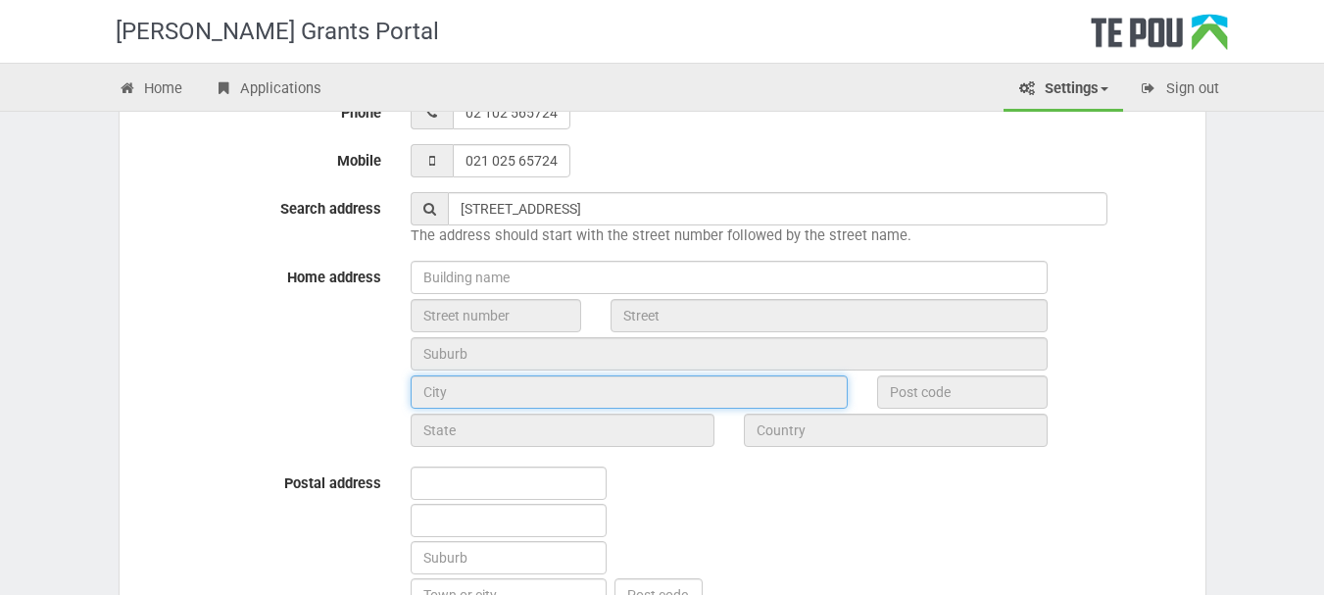
click at [492, 378] on input "text" at bounding box center [629, 391] width 437 height 33
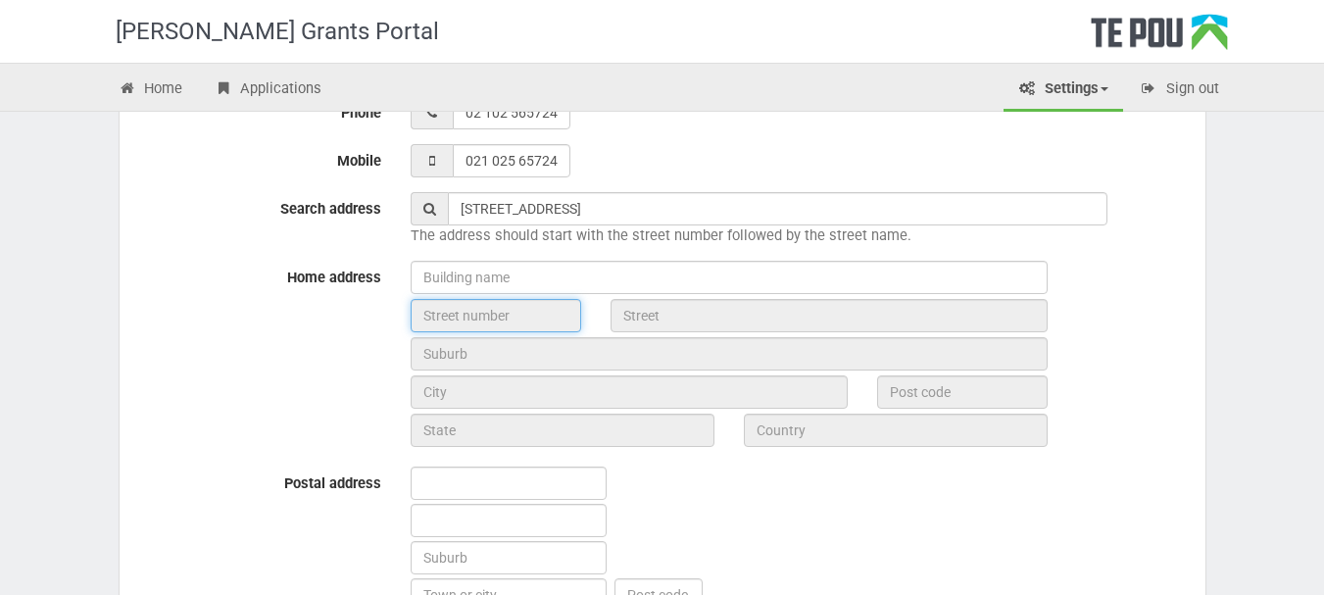
click at [463, 316] on input "text" at bounding box center [496, 315] width 171 height 33
click at [434, 213] on icon at bounding box center [429, 209] width 13 height 14
click at [509, 318] on input "text" at bounding box center [496, 315] width 171 height 33
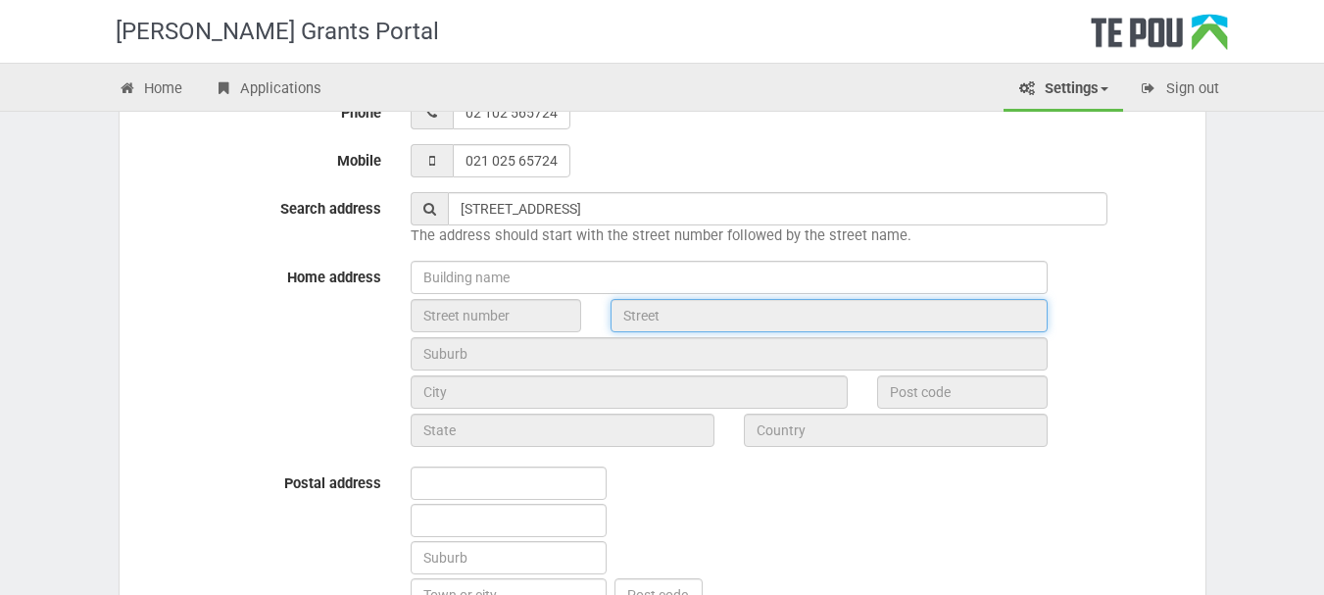
click at [672, 307] on input "text" at bounding box center [828, 315] width 437 height 33
click at [672, 313] on input "text" at bounding box center [828, 315] width 437 height 33
click at [672, 316] on input "text" at bounding box center [828, 315] width 437 height 33
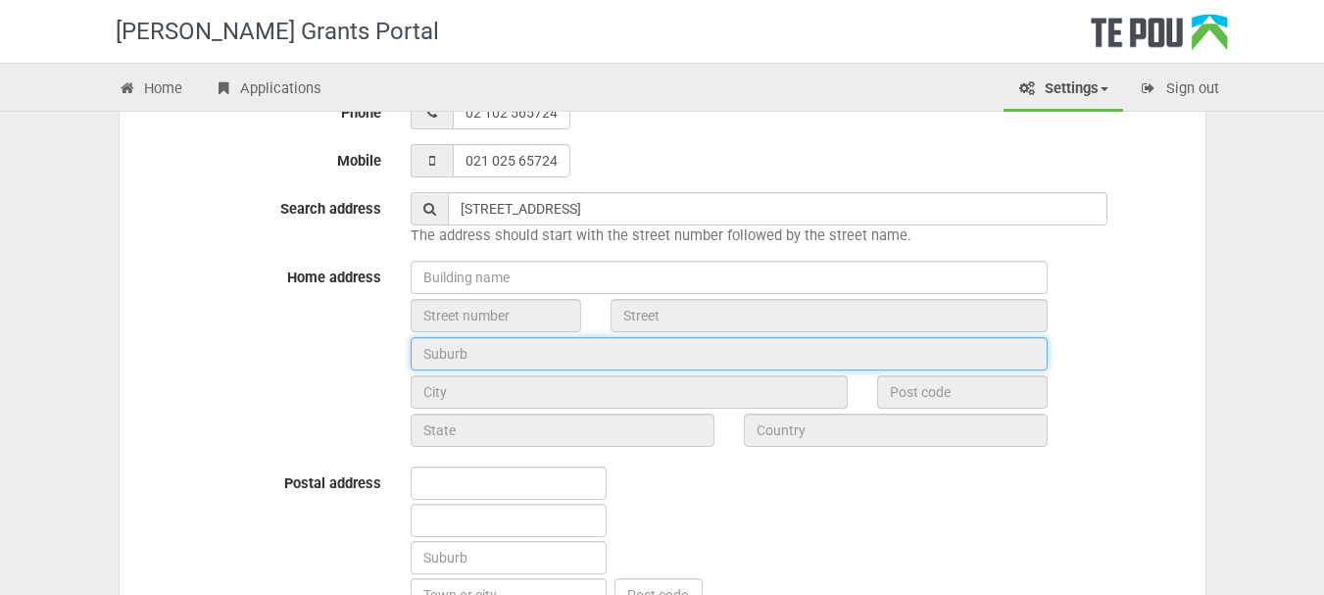
click at [557, 356] on input "text" at bounding box center [729, 353] width 637 height 33
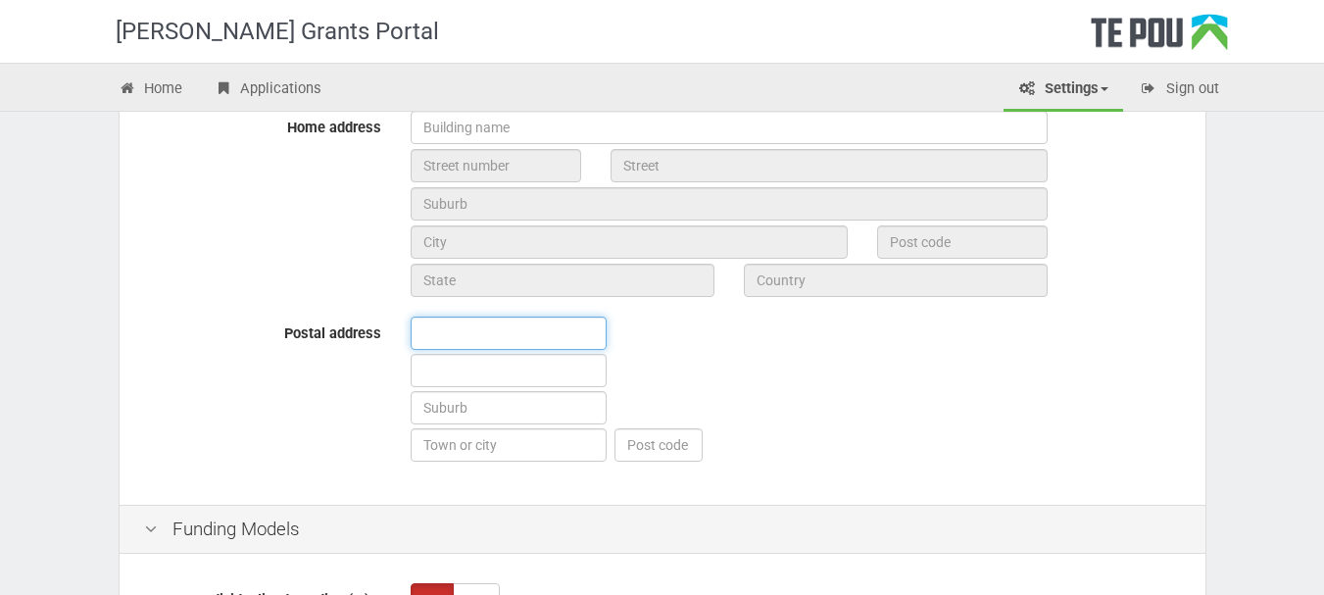
click at [515, 338] on input "text" at bounding box center [509, 333] width 196 height 33
type input "16 Gillies Avenue"
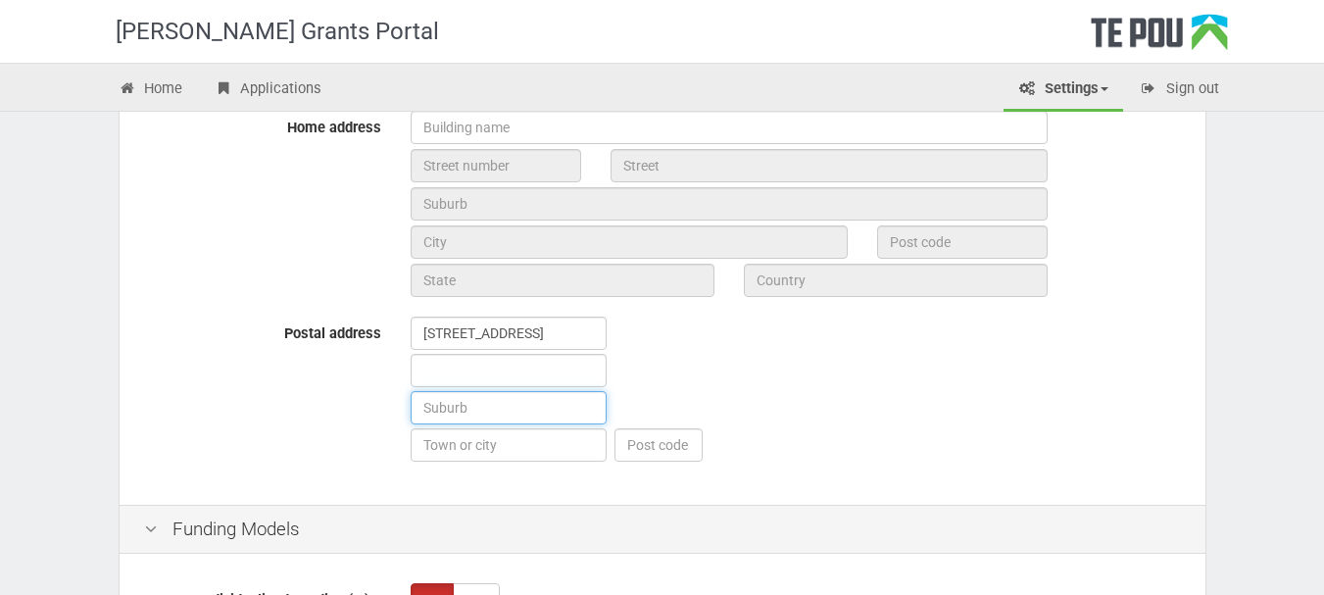
click at [534, 412] on input "text" at bounding box center [509, 407] width 196 height 33
type input "Claudelands"
click at [539, 448] on input "text" at bounding box center [509, 444] width 196 height 33
type input "Hamilton"
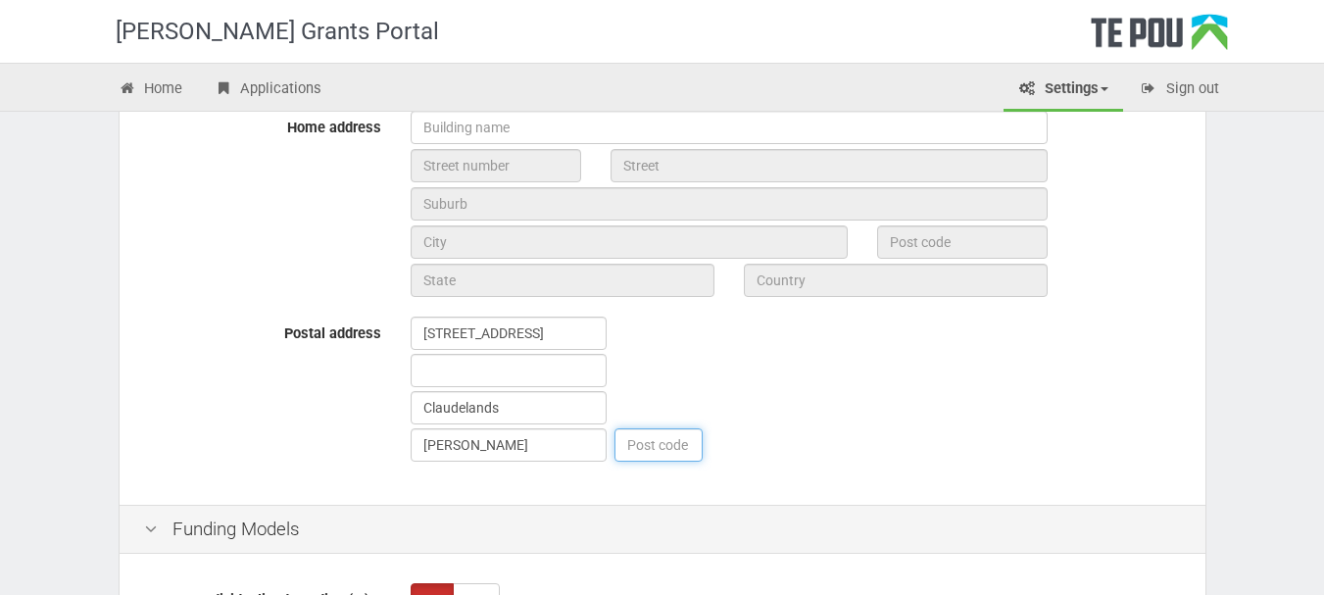
click at [663, 445] on input "text" at bounding box center [658, 444] width 88 height 33
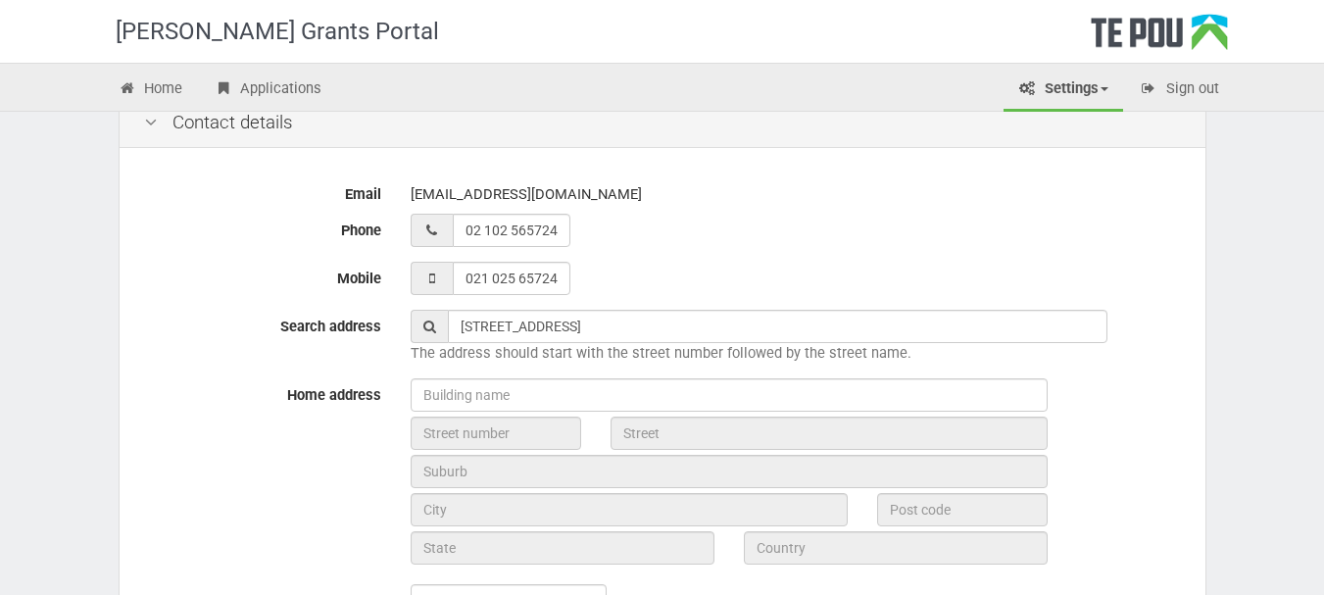
scroll to position [690, 0]
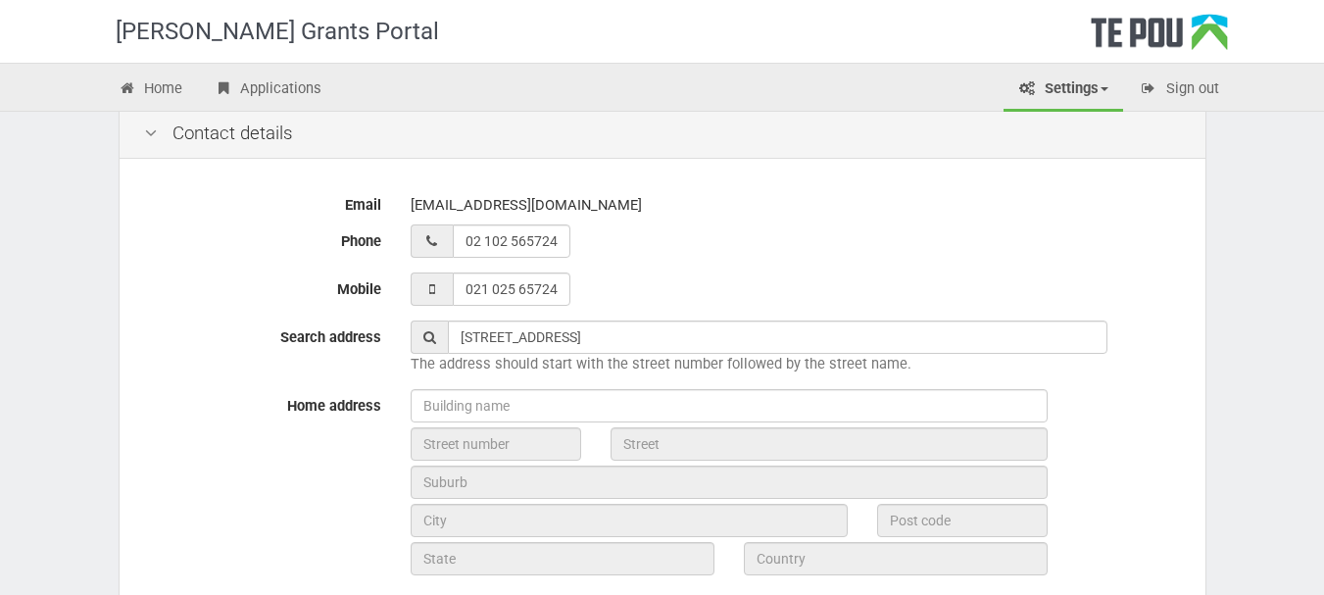
type input "3214"
click at [431, 340] on icon at bounding box center [429, 337] width 13 height 14
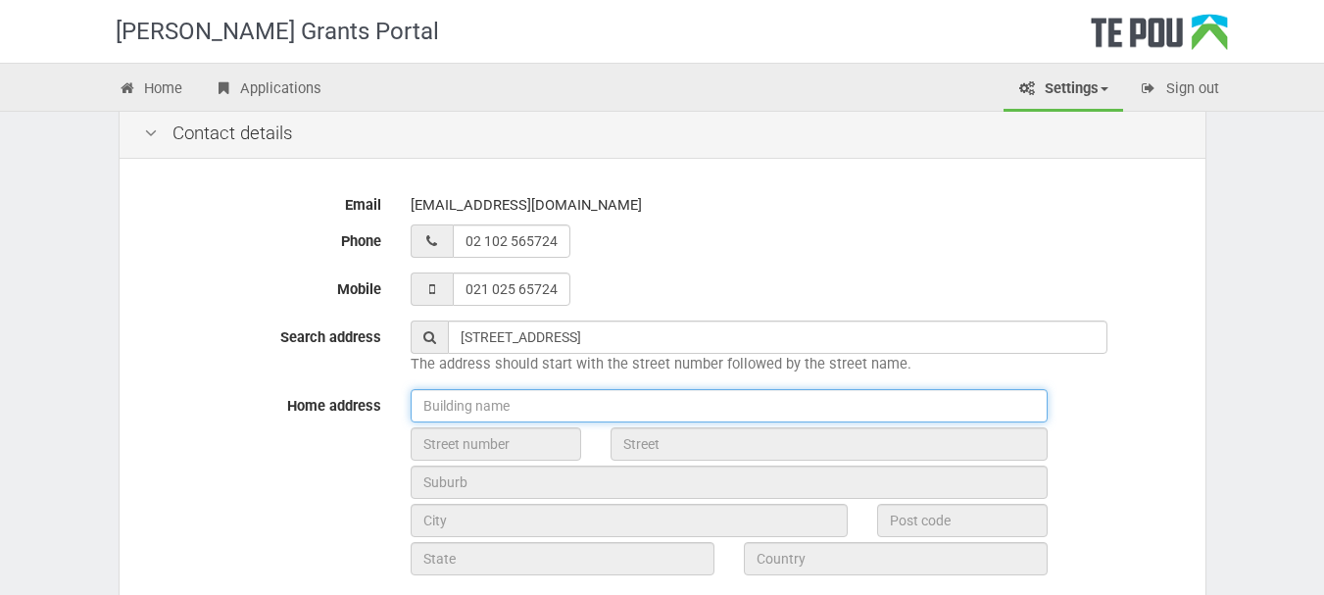
click at [464, 400] on input "text" at bounding box center [729, 405] width 637 height 33
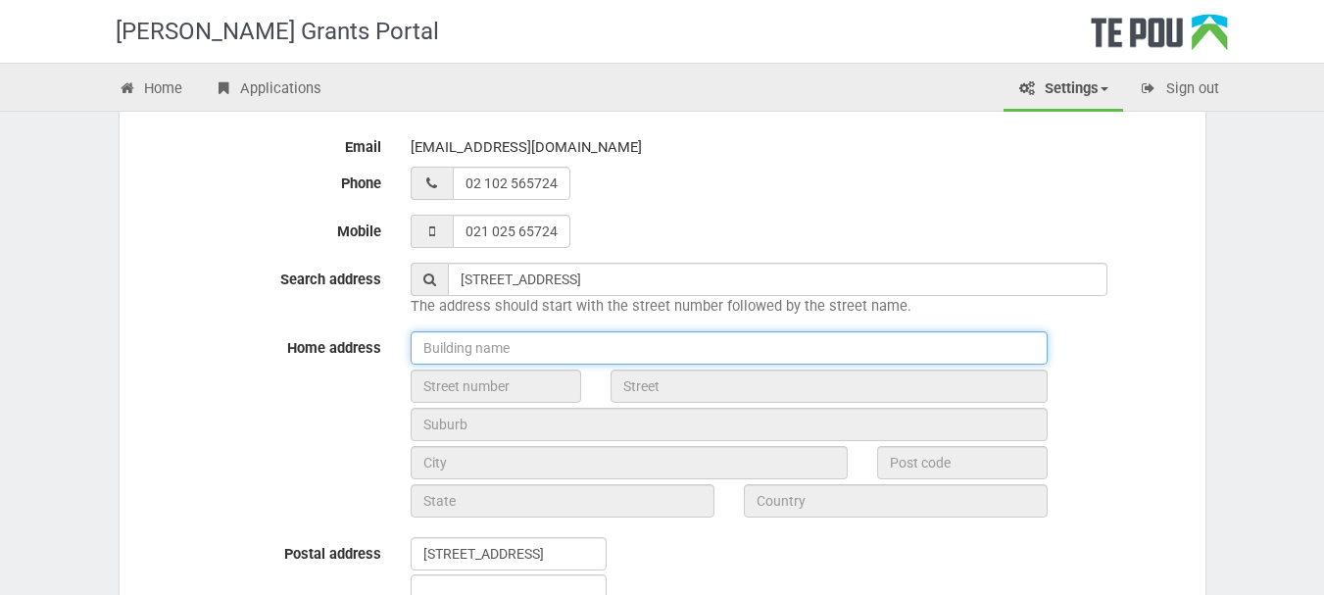
scroll to position [747, 0]
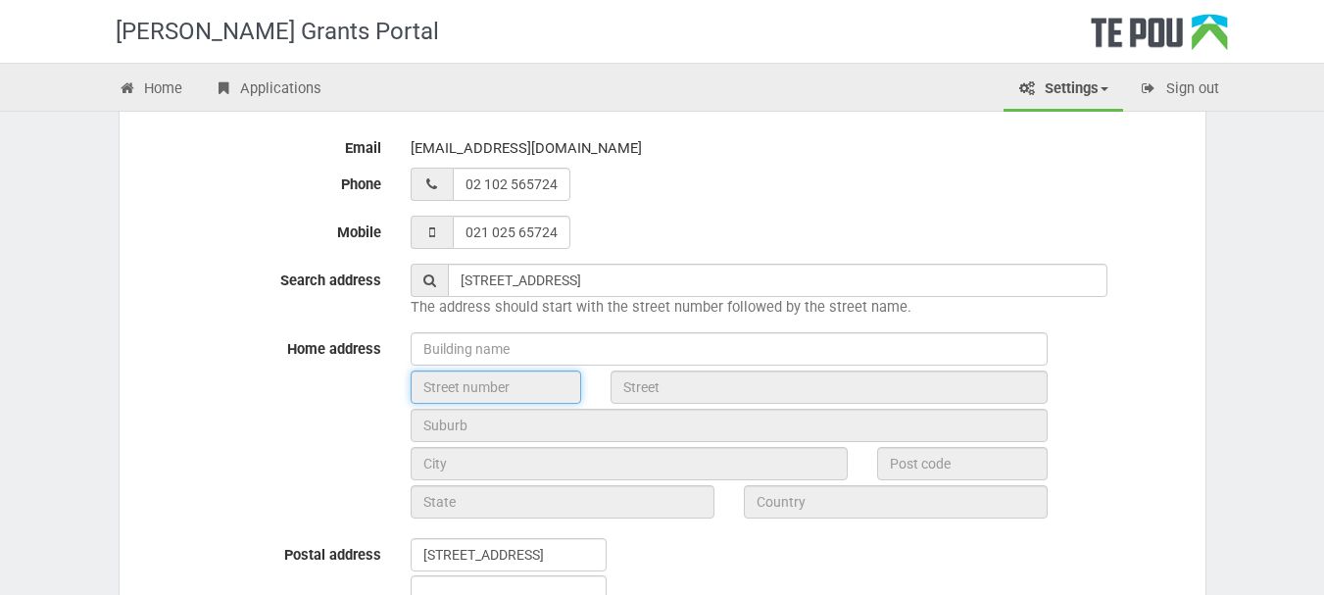
click at [488, 380] on input "text" at bounding box center [496, 386] width 171 height 33
click at [488, 388] on input "text" at bounding box center [496, 386] width 171 height 33
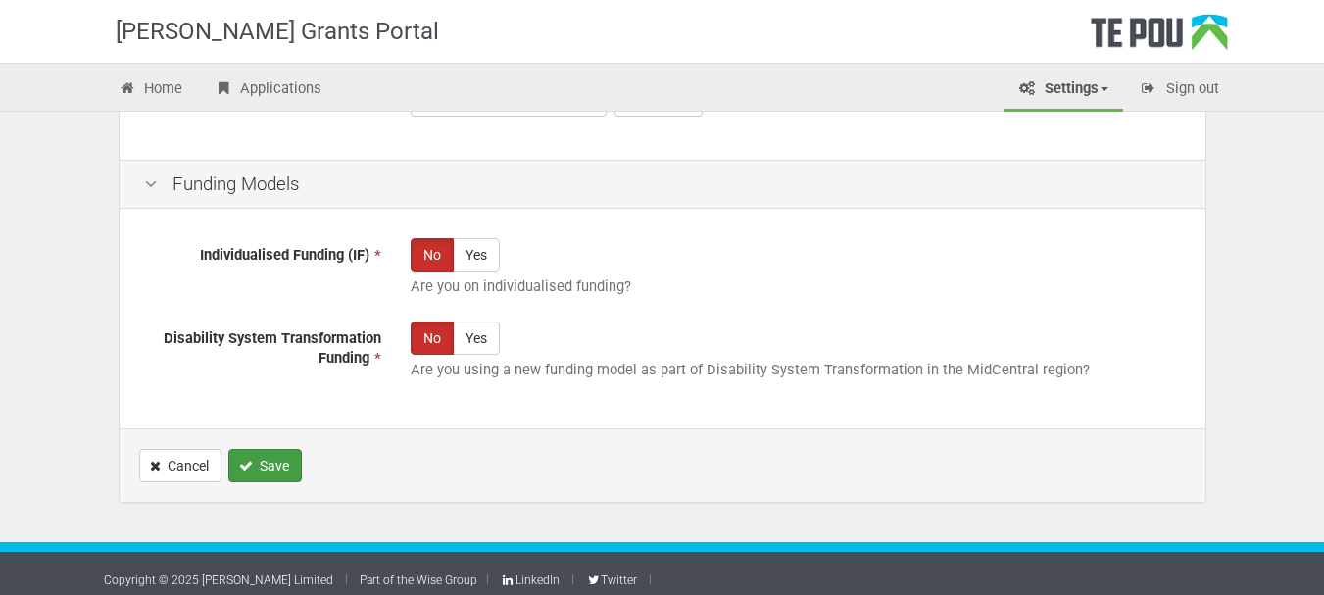
scroll to position [1314, 0]
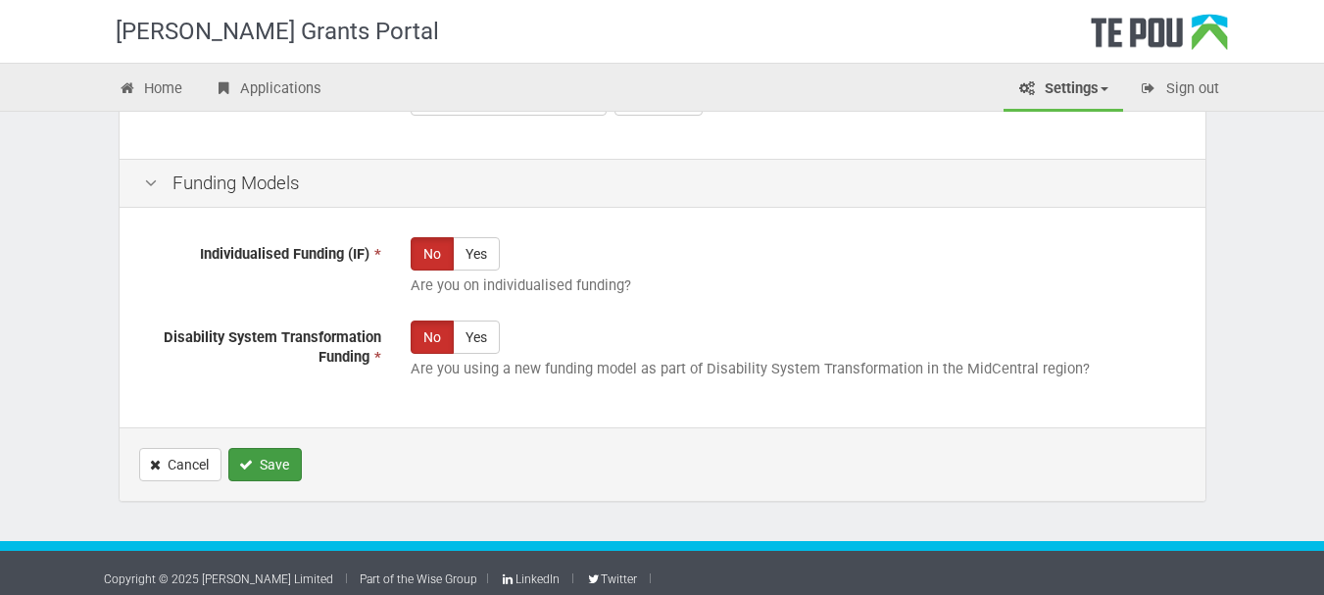
click at [279, 467] on button "Save" at bounding box center [264, 464] width 73 height 33
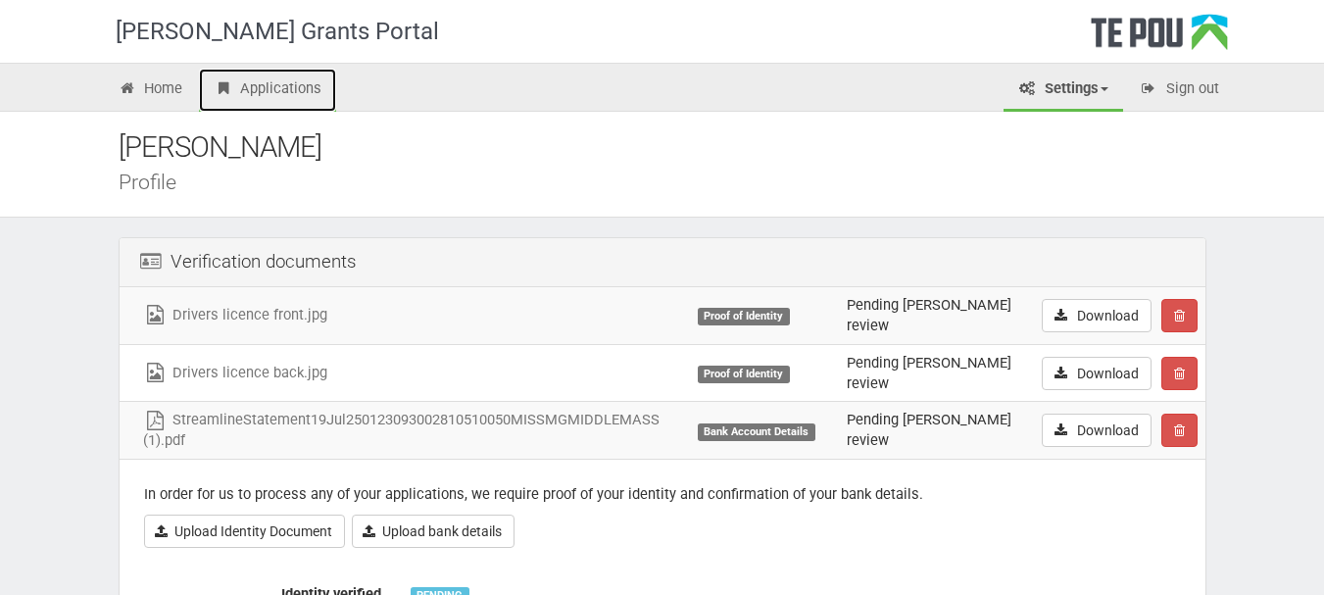
click at [269, 78] on link "Applications" at bounding box center [267, 90] width 137 height 43
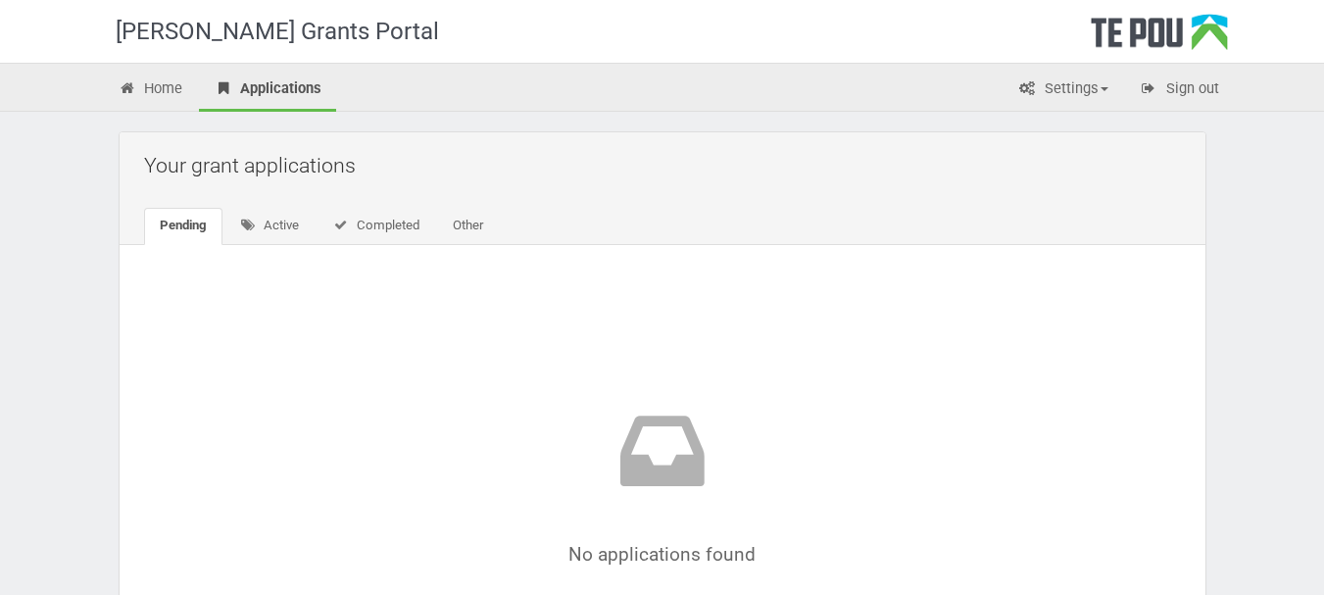
scroll to position [32, 0]
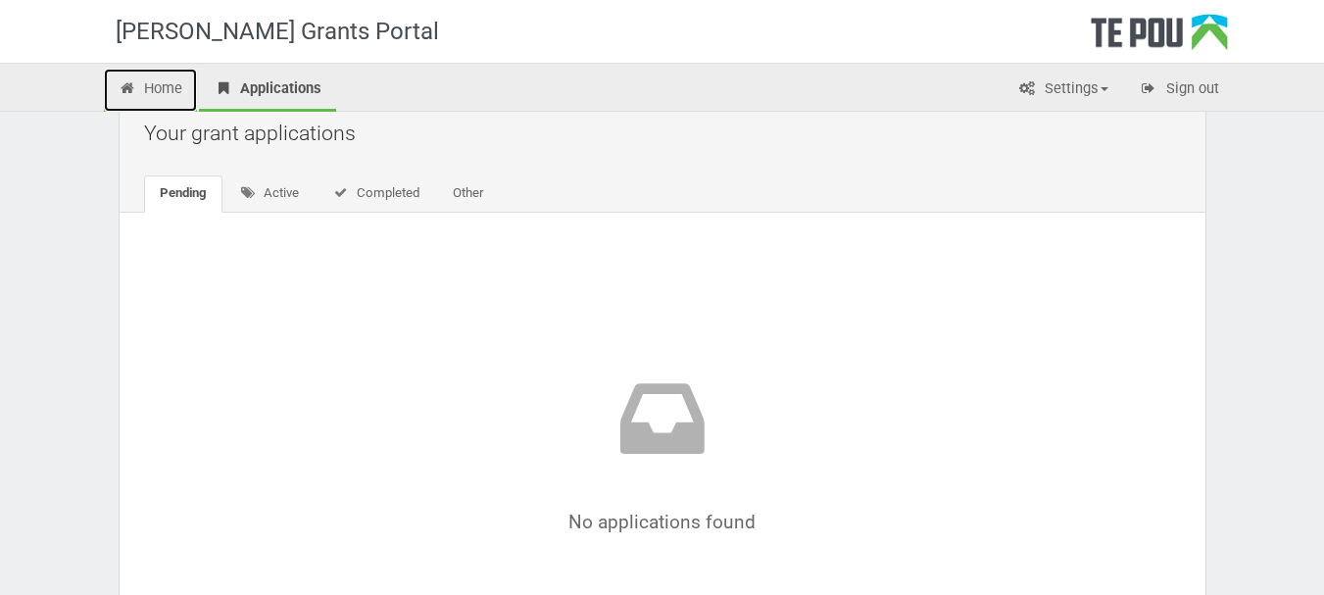
click at [143, 85] on link "Home" at bounding box center [151, 90] width 94 height 43
